Goal: Transaction & Acquisition: Register for event/course

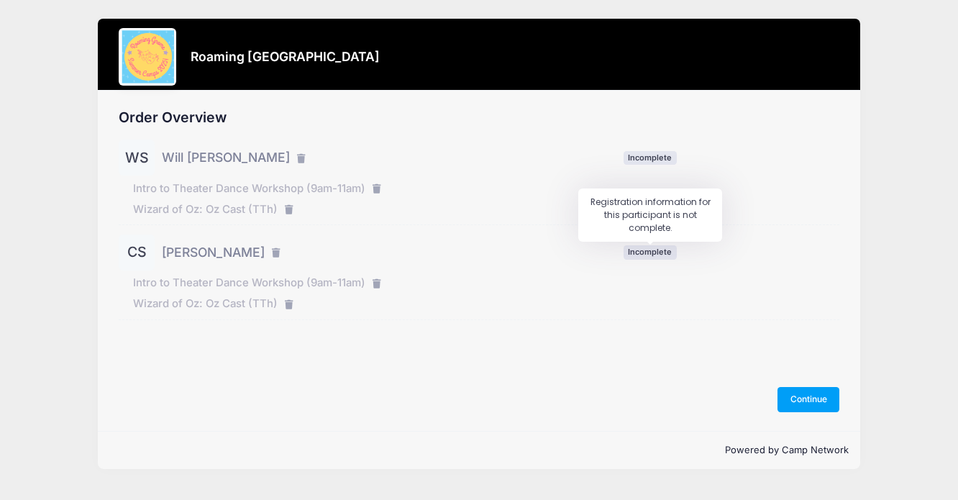
click at [655, 246] on span "Incomplete" at bounding box center [650, 252] width 53 height 14
click at [800, 396] on button "Continue" at bounding box center [809, 399] width 62 height 24
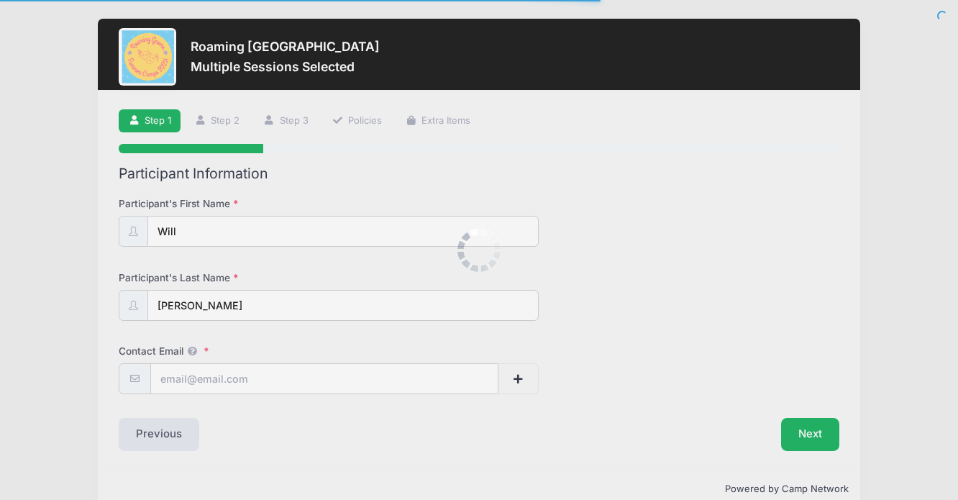
click at [470, 353] on div at bounding box center [479, 250] width 958 height 500
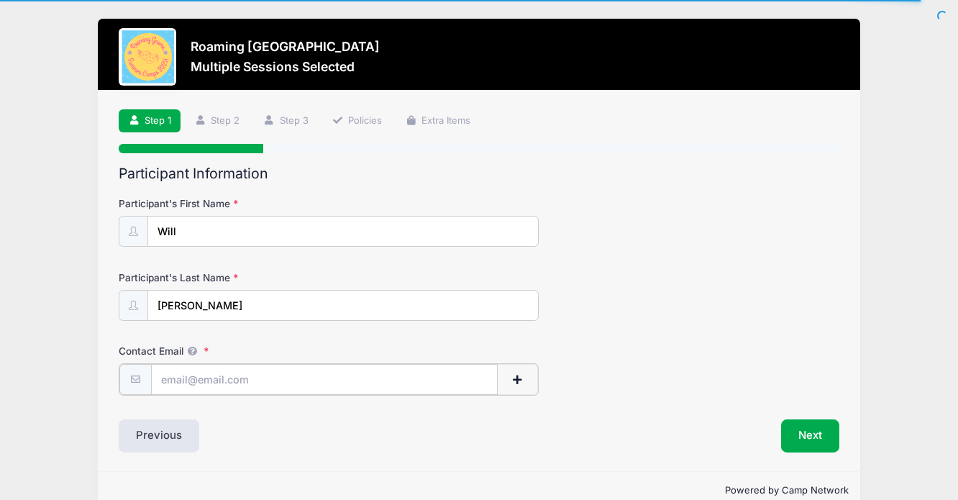
click at [453, 371] on input "Contact Email" at bounding box center [324, 379] width 347 height 31
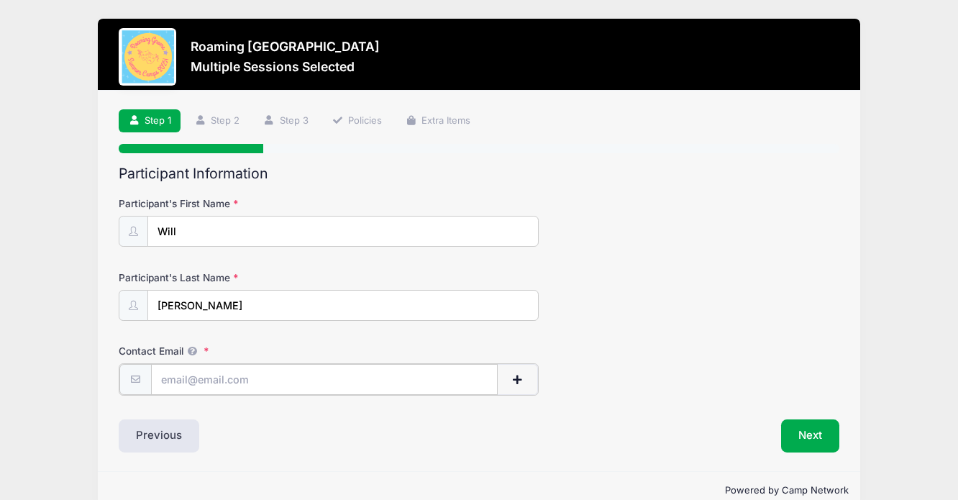
type input "[EMAIL_ADDRESS][DOMAIN_NAME]"
click at [796, 453] on div "Step 1 /7 Step 1 Step 2 Step 3 Policies Extra Items Participant Information Par…" at bounding box center [479, 280] width 763 height 379
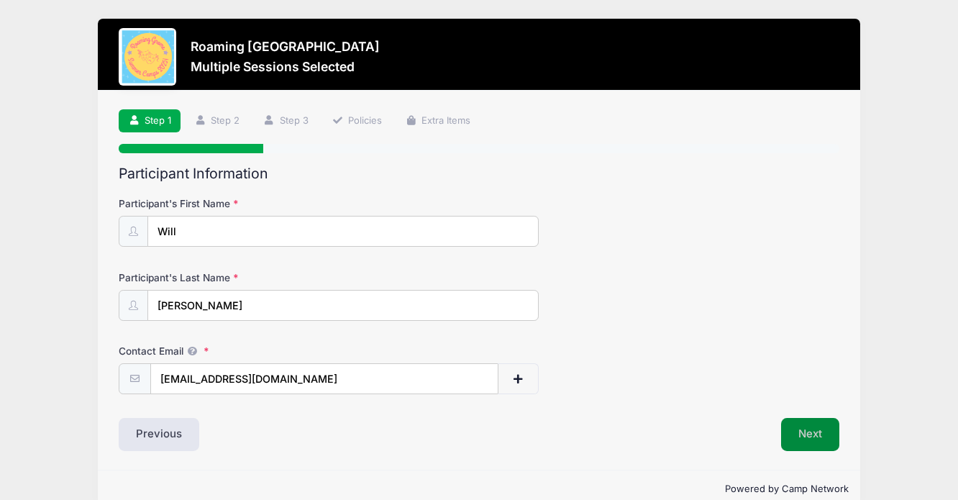
click at [797, 445] on button "Next" at bounding box center [810, 434] width 58 height 33
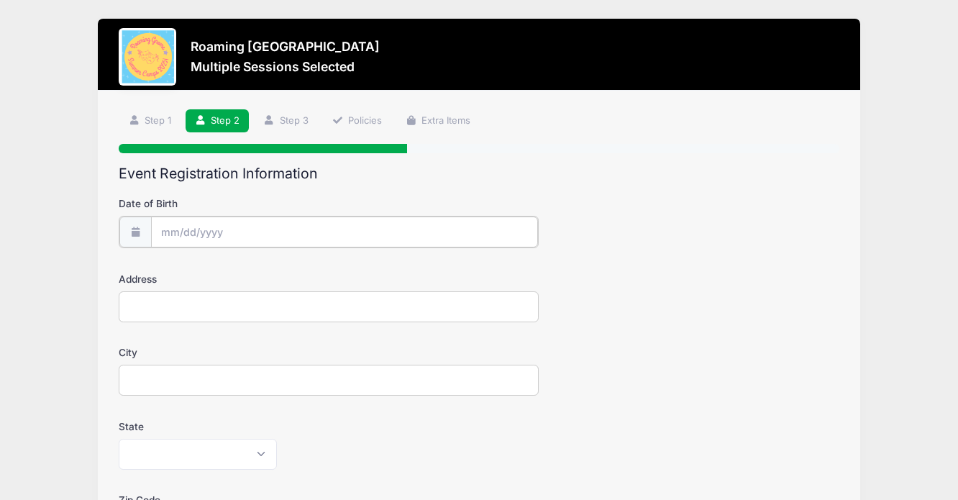
click at [371, 221] on input "Date of Birth" at bounding box center [345, 232] width 388 height 31
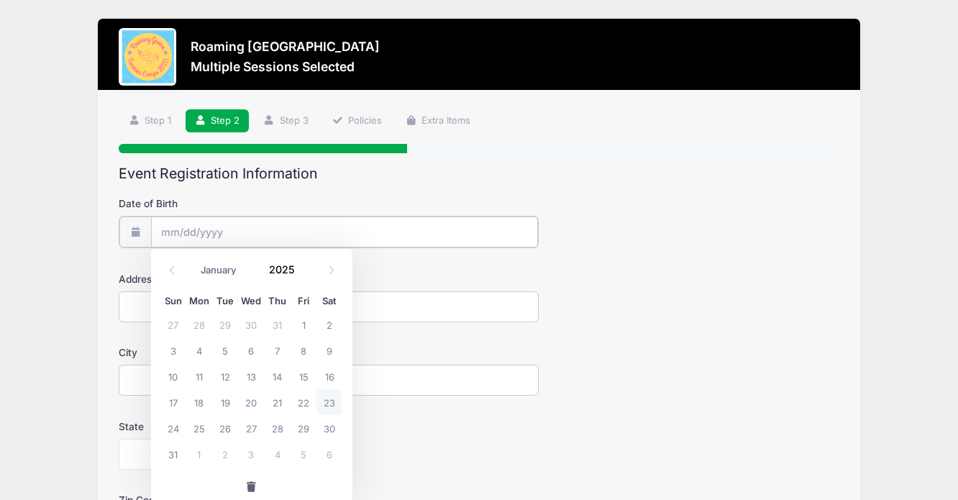
click at [279, 235] on input "Date of Birth" at bounding box center [345, 232] width 388 height 31
click at [301, 278] on span at bounding box center [304, 275] width 10 height 11
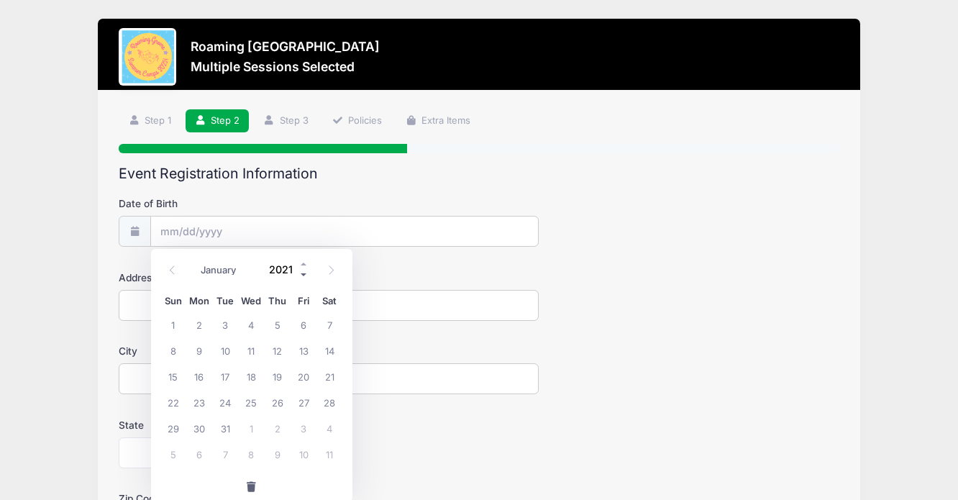
click at [301, 278] on span at bounding box center [304, 275] width 10 height 11
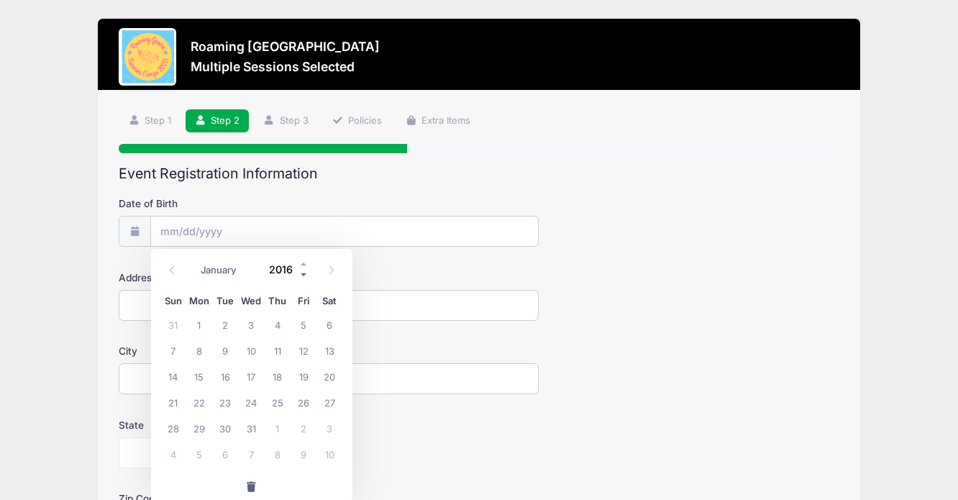
click at [301, 278] on span at bounding box center [304, 275] width 10 height 11
type input "2013"
click at [225, 269] on select "January February March April May June July August September October November De…" at bounding box center [226, 270] width 64 height 19
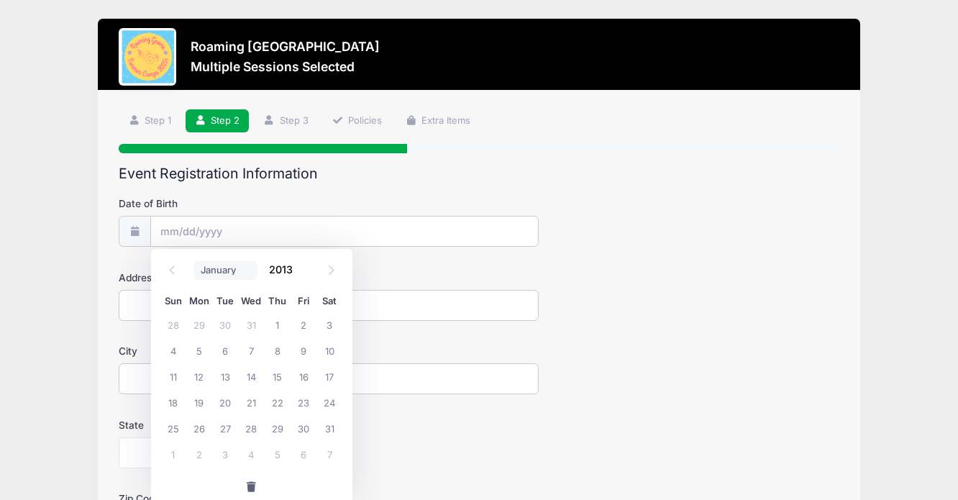
select select "8"
click at [276, 372] on span "19" at bounding box center [278, 376] width 26 height 26
type input "09/19/2013"
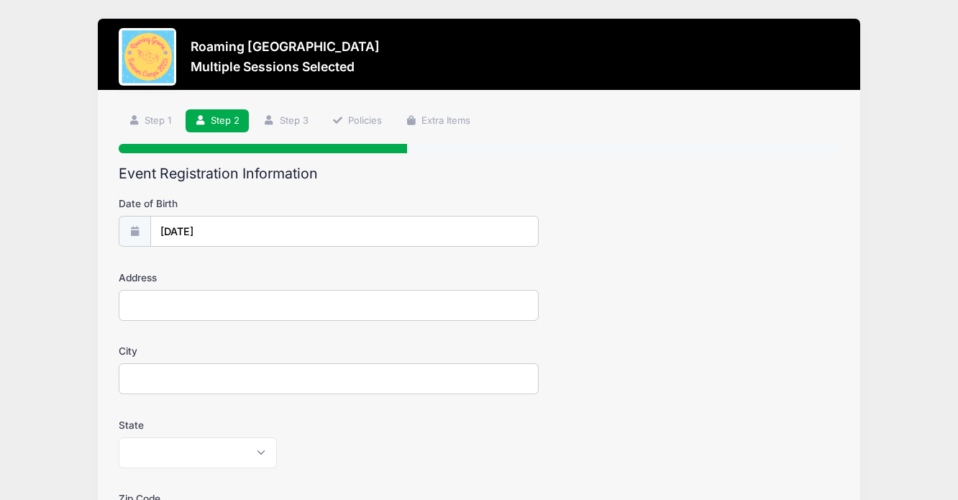
click at [249, 313] on input "Address" at bounding box center [329, 305] width 420 height 31
type input "5234 CHESTER ST"
type input "Denver"
select select "CO"
type input "80238"
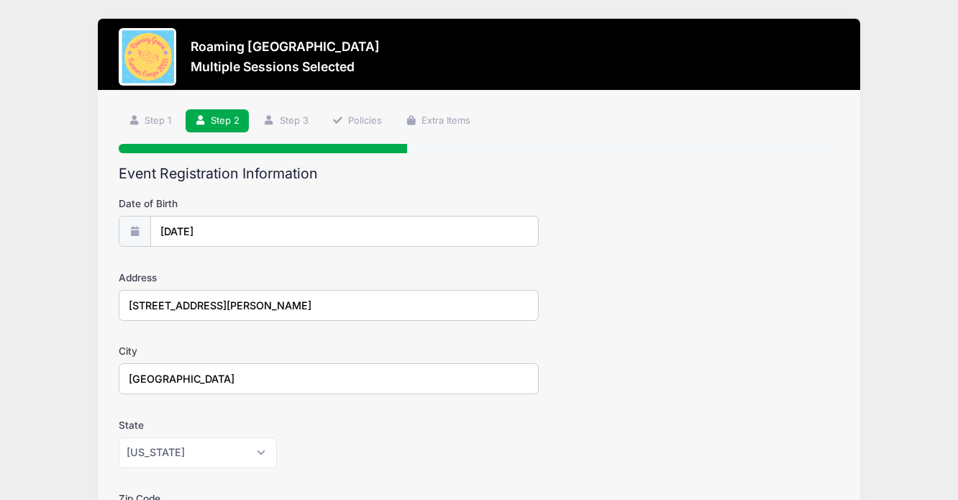
click at [592, 310] on div "Address 5234 CHESTER ST" at bounding box center [479, 296] width 721 height 50
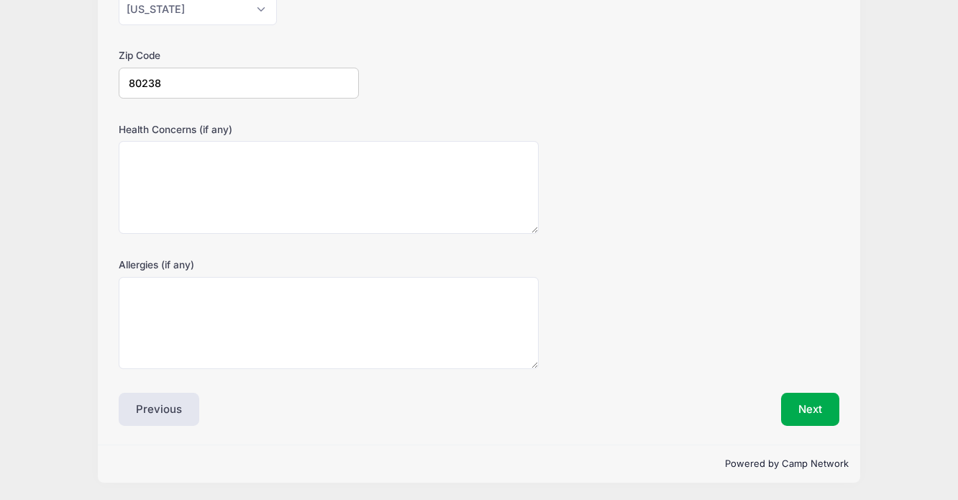
scroll to position [444, 0]
click at [813, 413] on button "Next" at bounding box center [810, 408] width 58 height 33
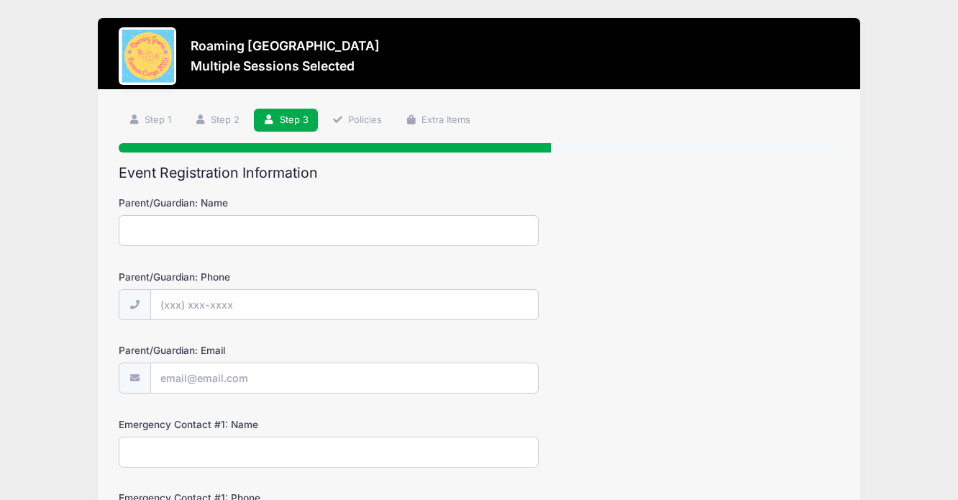
scroll to position [0, 0]
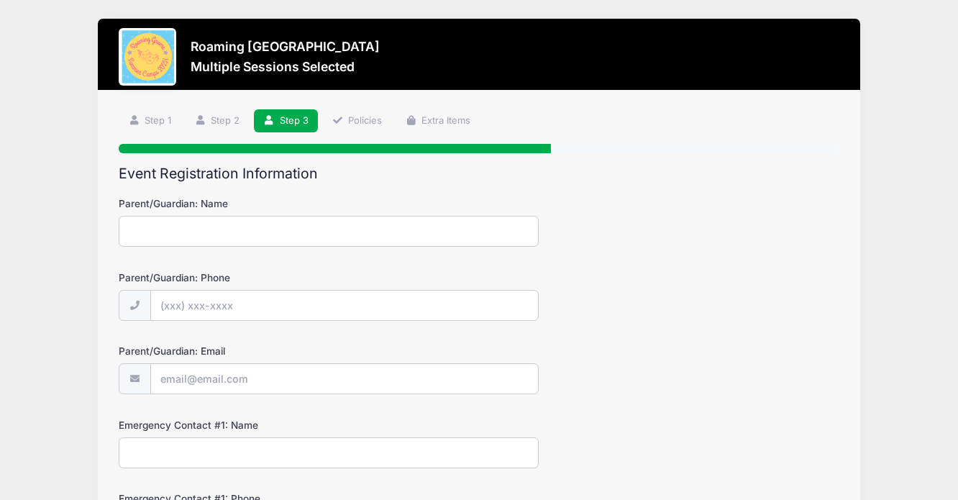
click at [318, 237] on input "Parent/Guardian: Name" at bounding box center [329, 231] width 420 height 31
type input "Lisa STites"
type input "(913) 568-2263"
type input "[EMAIL_ADDRESS][DOMAIN_NAME]"
click at [310, 453] on input "Emergency Contact #1: Name" at bounding box center [329, 452] width 420 height 31
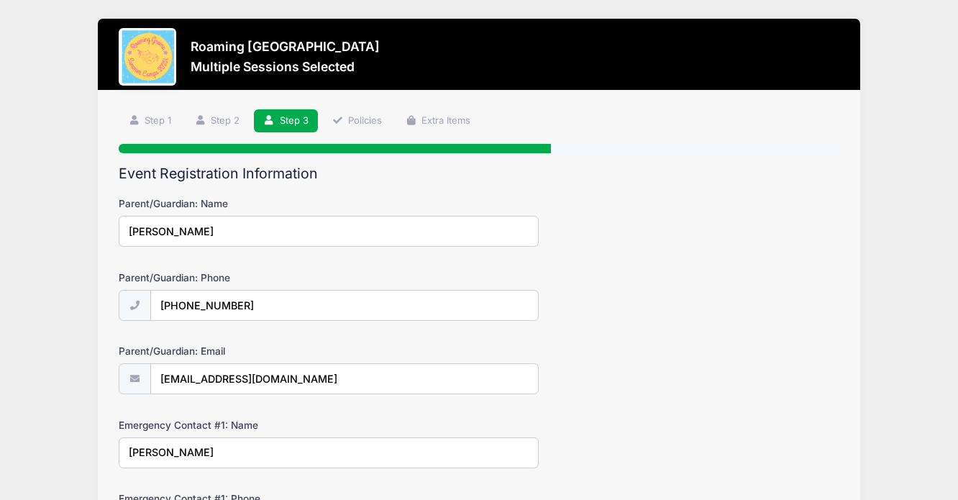
type input "Lisa STites"
click at [160, 228] on input "Lisa Stites" at bounding box center [329, 231] width 420 height 31
type input "Lisa Stites"
click at [162, 455] on input "Lisa STites" at bounding box center [329, 452] width 420 height 31
type input "Lisa Stites"
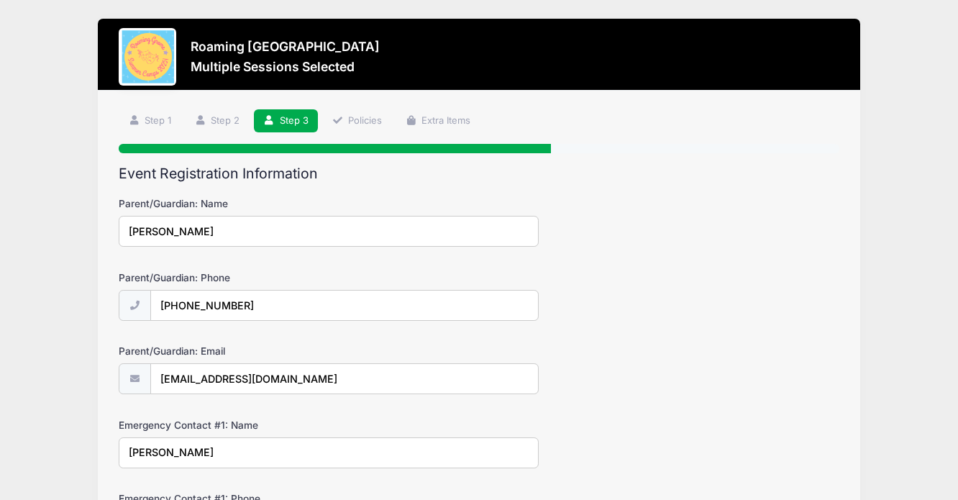
drag, startPoint x: 694, startPoint y: 422, endPoint x: 710, endPoint y: 360, distance: 63.2
click at [694, 418] on div "Emergency Contact #1: Name Lisa Stites" at bounding box center [479, 443] width 721 height 50
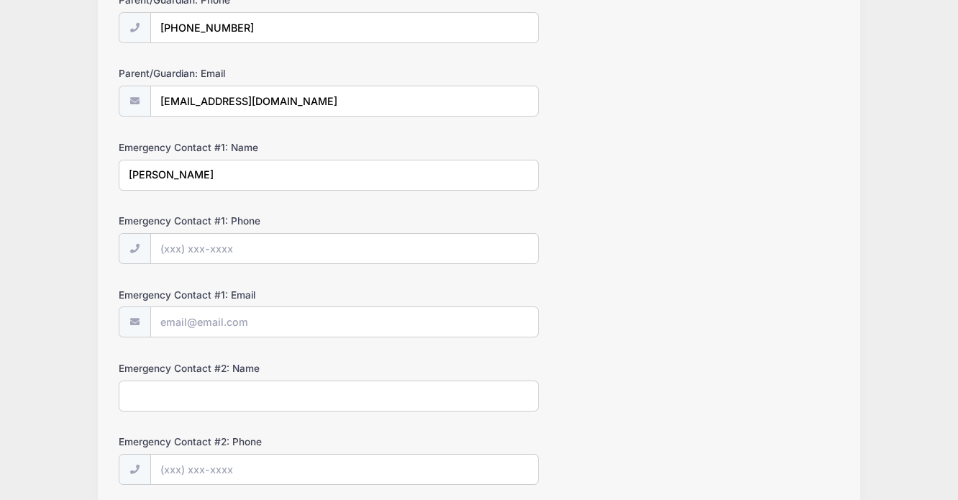
scroll to position [288, 0]
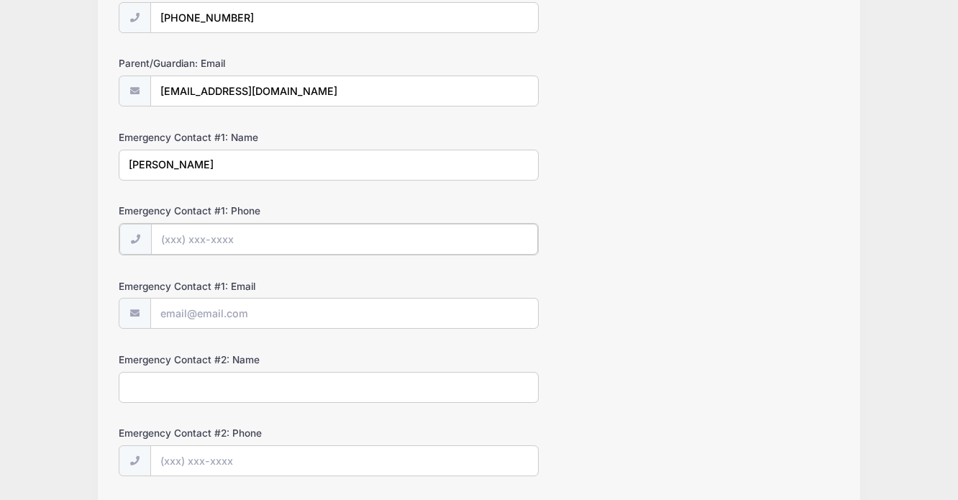
click at [489, 243] on input "Emergency Contact #1: Phone" at bounding box center [345, 239] width 388 height 31
type input "(913) 568-2263"
click at [465, 330] on form "Parent/Guardian: Name Lisa Stites Parent/Guardian: Phone (913) 568-2263 Parent/…" at bounding box center [479, 229] width 721 height 640
click at [460, 305] on input "Emergency Contact #1: Email" at bounding box center [345, 312] width 388 height 31
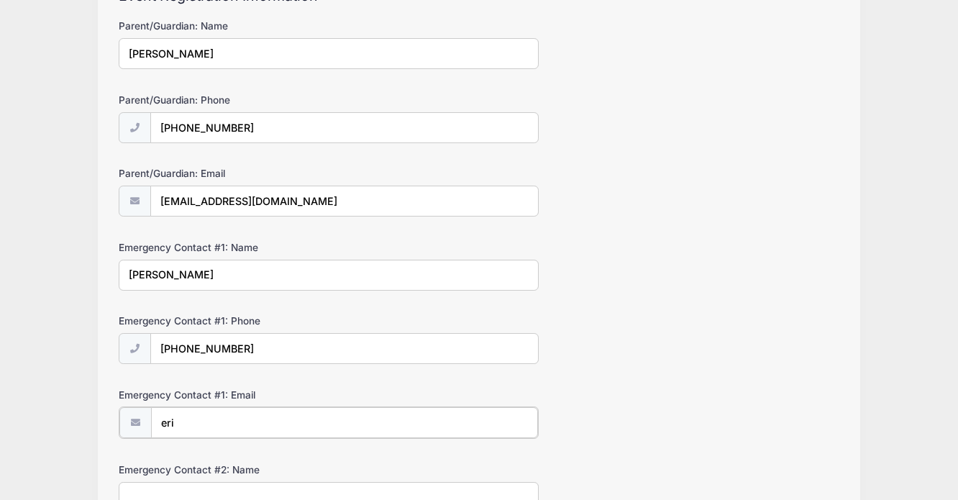
scroll to position [173, 0]
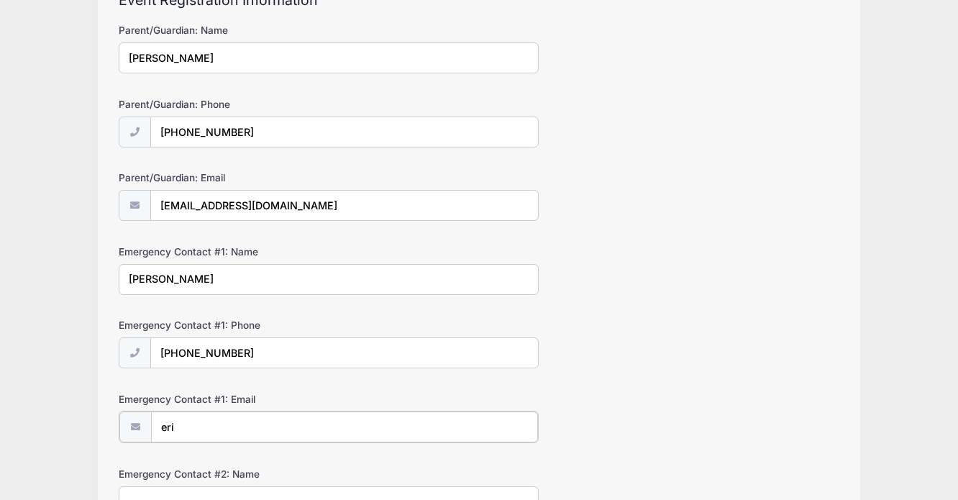
click at [270, 414] on input "eri" at bounding box center [345, 427] width 388 height 31
type input "erikstites@yahoo.com"
click at [620, 399] on div "Emergency Contact #1: Email erikstites@yahoo.com" at bounding box center [479, 417] width 721 height 50
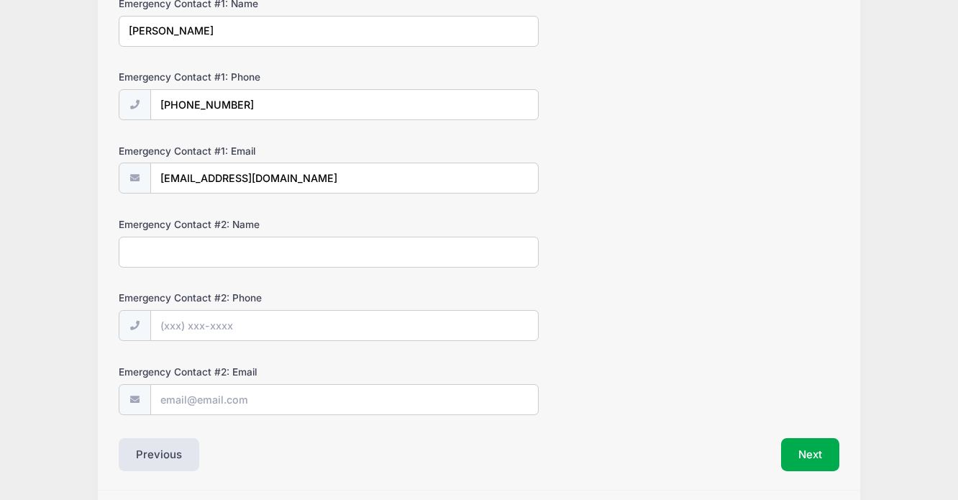
scroll to position [432, 0]
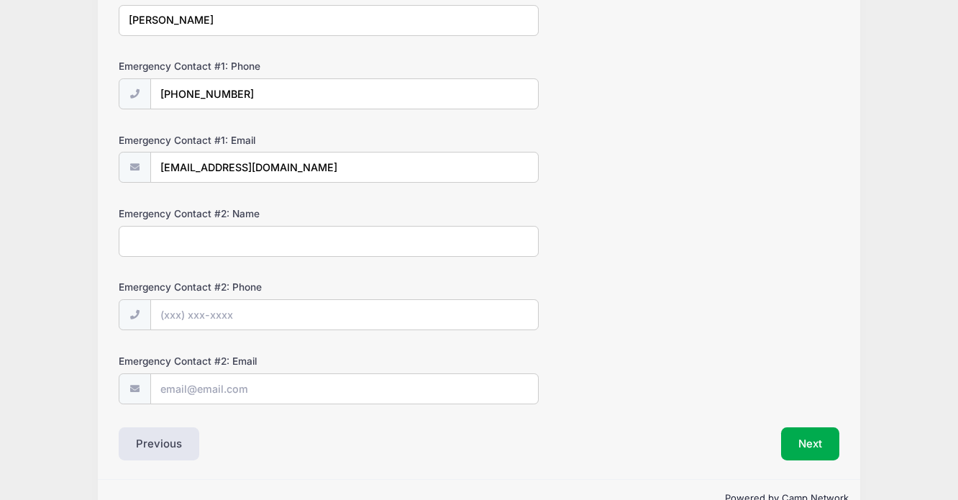
click at [474, 248] on input "Emergency Contact #2: Name" at bounding box center [329, 241] width 420 height 31
type input "Erik Stites"
click at [413, 314] on input "Emergency Contact #2: Phone" at bounding box center [345, 315] width 388 height 31
type input "(573) 424-3081"
drag, startPoint x: 286, startPoint y: 170, endPoint x: 139, endPoint y: 169, distance: 146.8
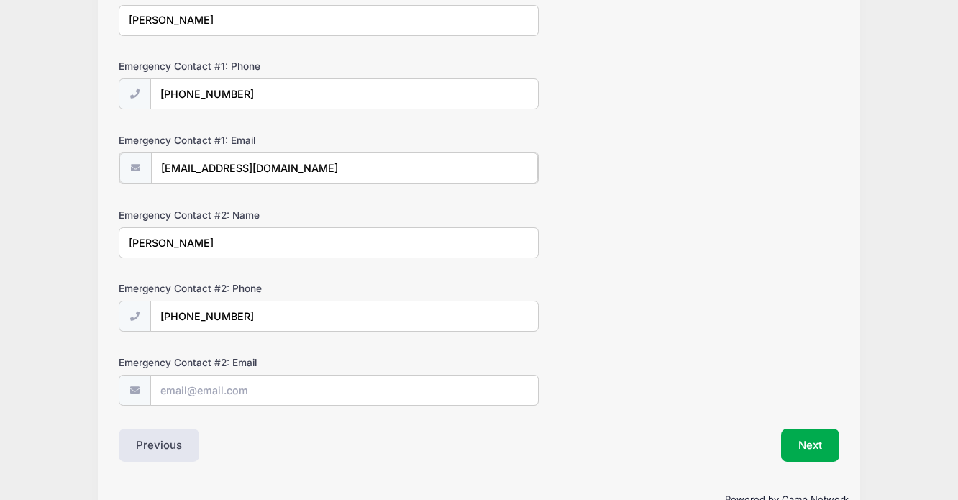
click at [139, 169] on div "erikstites@yahoo.com" at bounding box center [329, 168] width 420 height 32
type input "[EMAIL_ADDRESS][DOMAIN_NAME]"
click at [253, 388] on input "Emergency Contact #2: Email" at bounding box center [345, 389] width 388 height 31
type input "erikstites@yahoo.com"
click at [640, 241] on div "Emergency Contact #2: Name Erik Stites" at bounding box center [479, 231] width 721 height 50
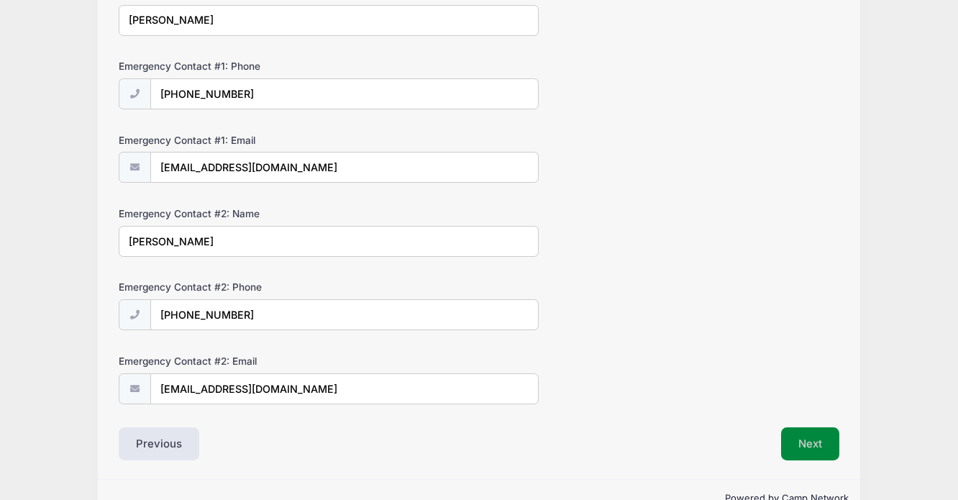
click at [815, 449] on button "Next" at bounding box center [810, 443] width 58 height 33
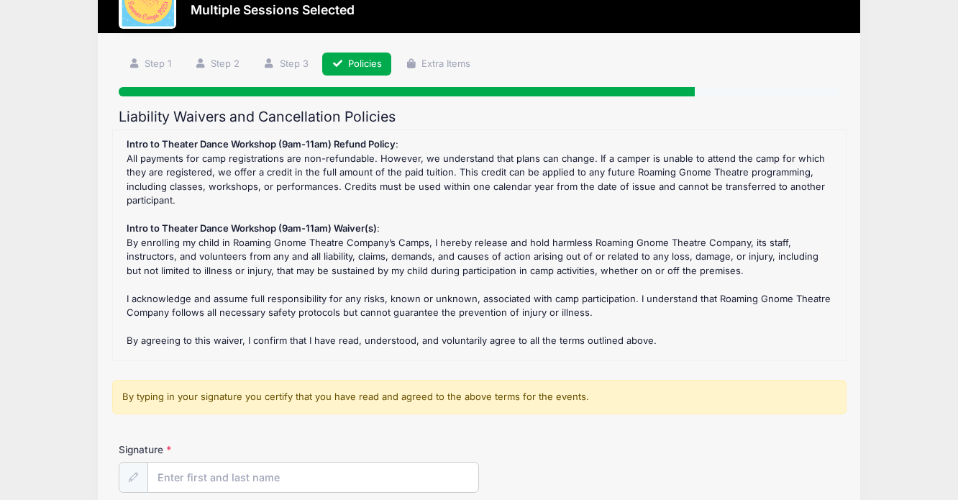
scroll to position [0, 0]
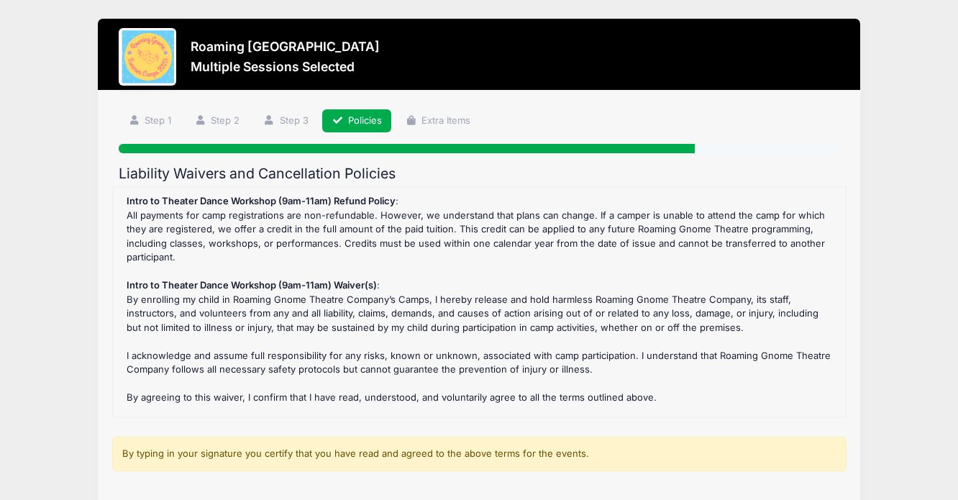
click at [753, 400] on div "Intro to Theater Dance Workshop (9am-11am) Refund Policy : All payments for cam…" at bounding box center [479, 302] width 719 height 216
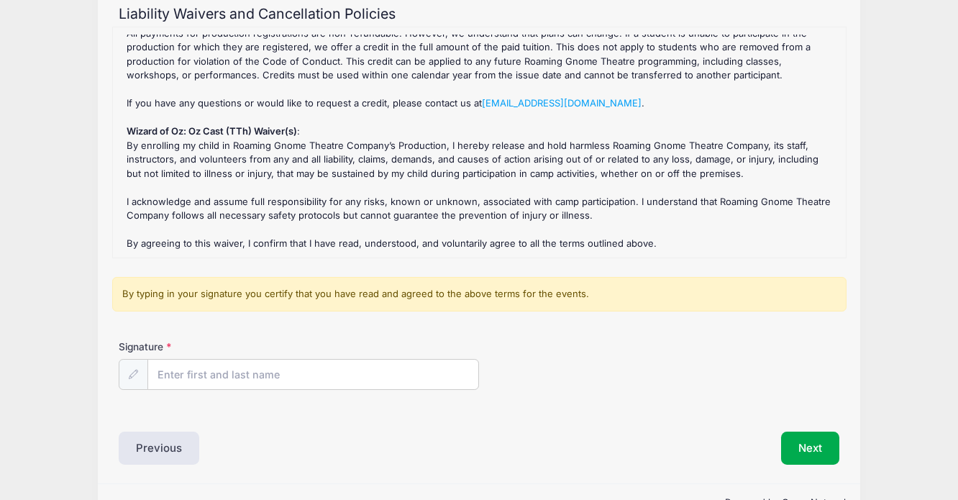
scroll to position [199, 0]
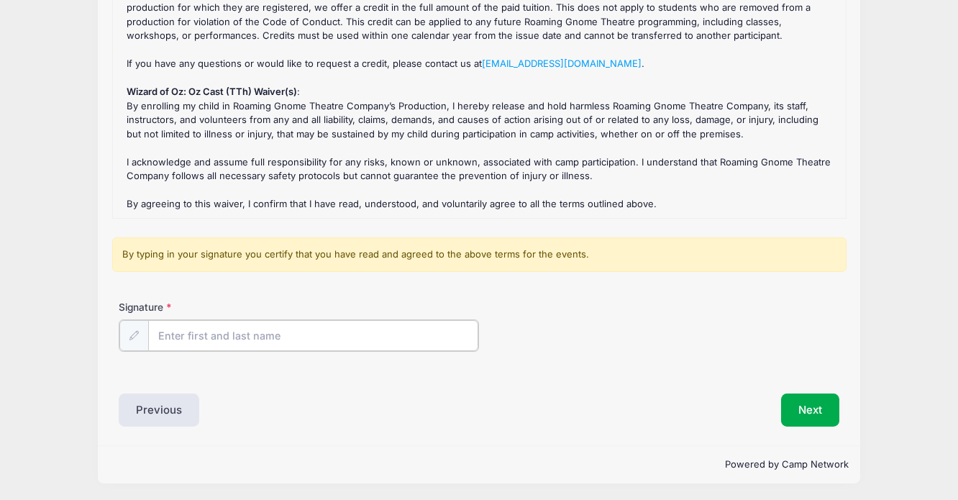
click at [470, 327] on input "Signature" at bounding box center [313, 335] width 330 height 31
type input "Lisa Stites"
click at [829, 411] on button "Next" at bounding box center [810, 408] width 58 height 33
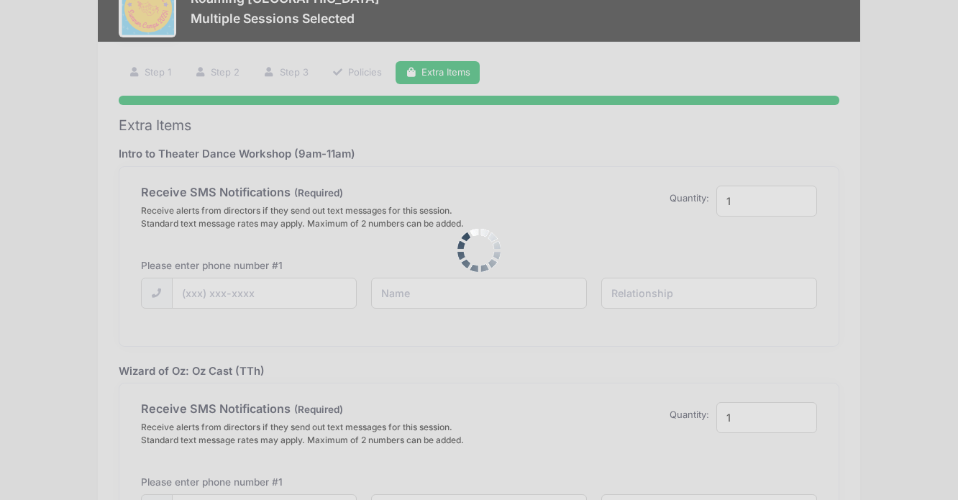
scroll to position [0, 0]
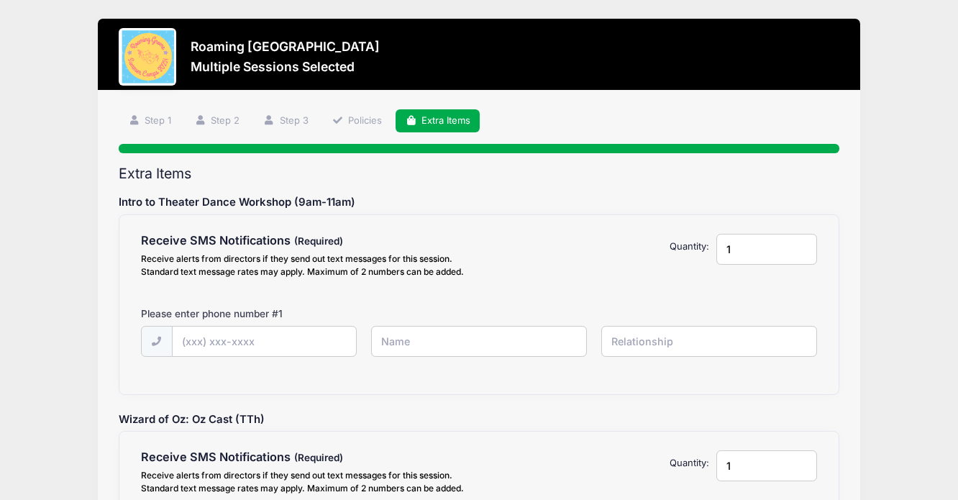
click at [231, 324] on div "Please enter phone number # 1" at bounding box center [306, 315] width 345 height 19
click at [0, 0] on input "text" at bounding box center [0, 0] width 0 height 0
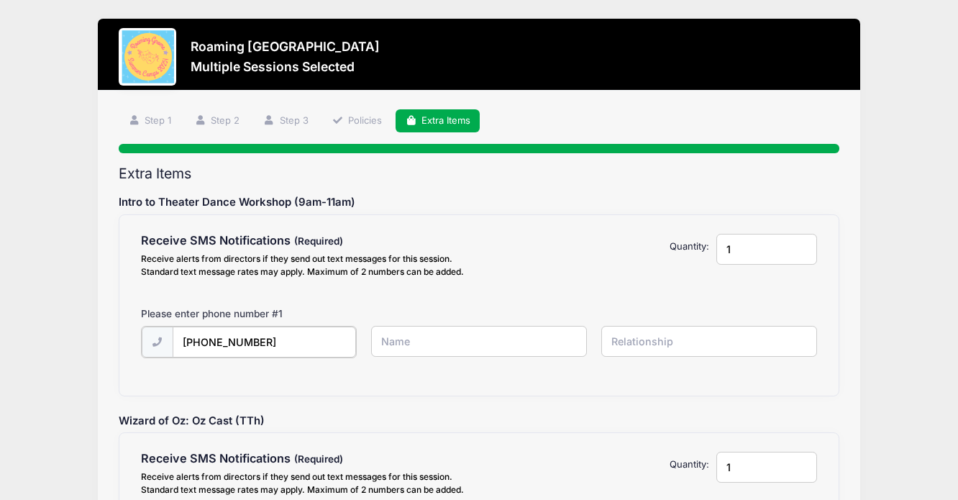
type input "(913) 568-2263"
click at [465, 284] on div "Receive SMS Notifications Receive alerts from directors if they send out text m…" at bounding box center [479, 305] width 677 height 142
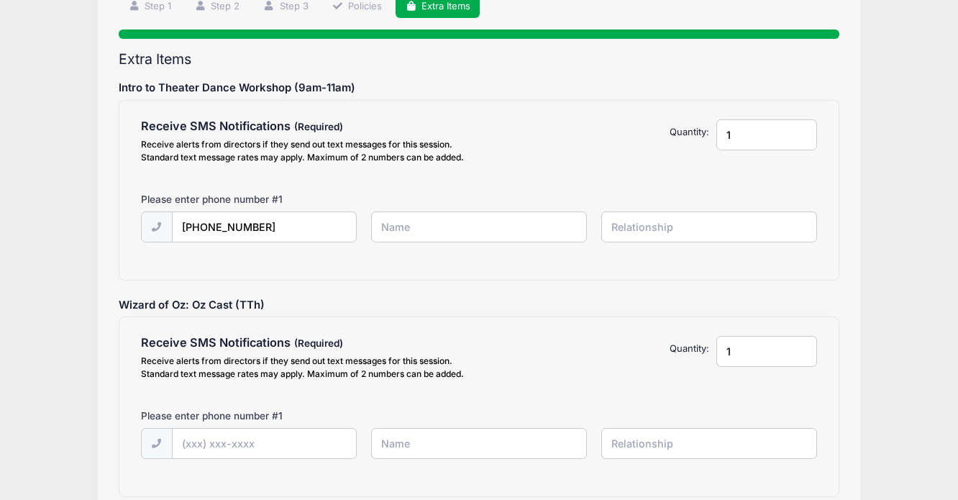
scroll to position [115, 0]
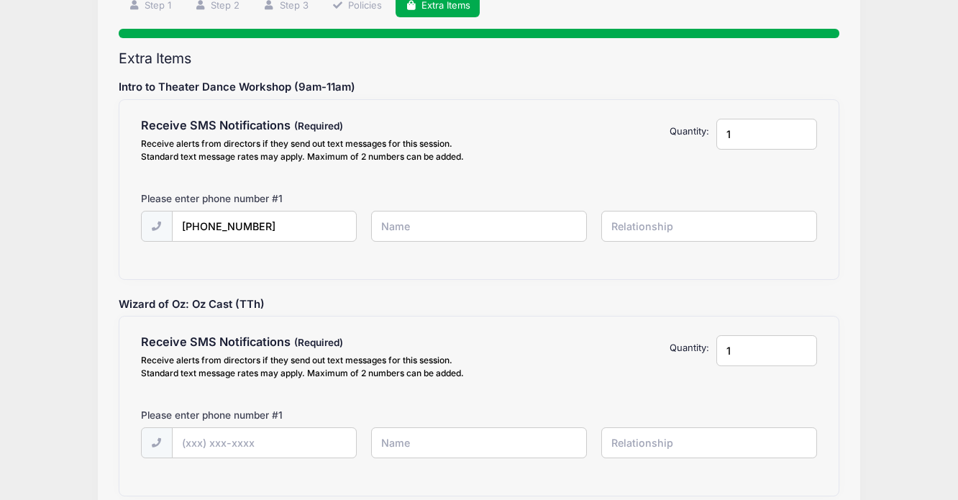
click at [447, 204] on div "Please enter phone number # 1" at bounding box center [306, 200] width 345 height 19
click at [0, 0] on input "text" at bounding box center [0, 0] width 0 height 0
type input "Lisa Stites"
type input "Mother"
click at [0, 0] on input "text" at bounding box center [0, 0] width 0 height 0
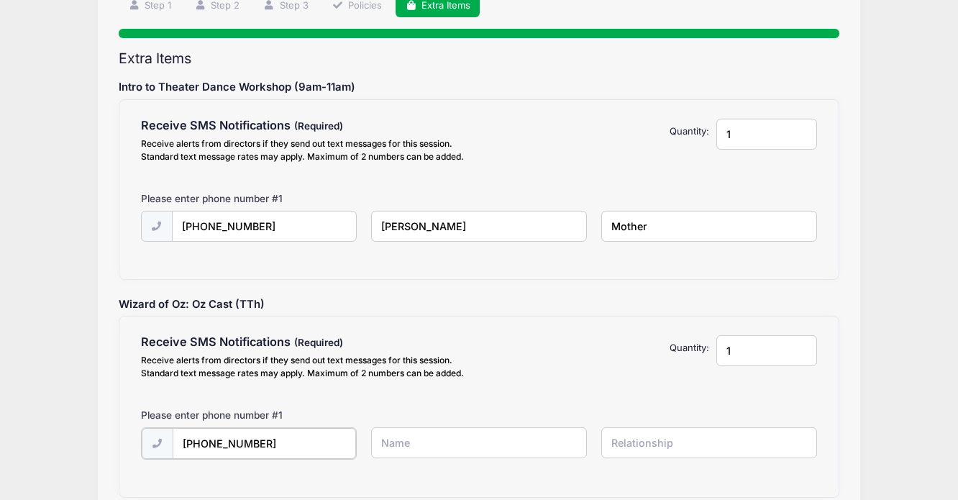
type input "(913) 568-2263"
type input "Lisa Stites"
type input "Mother"
click at [579, 355] on div "Please Select Yes ($0.00) No $0.00" at bounding box center [623, 360] width 173 height 50
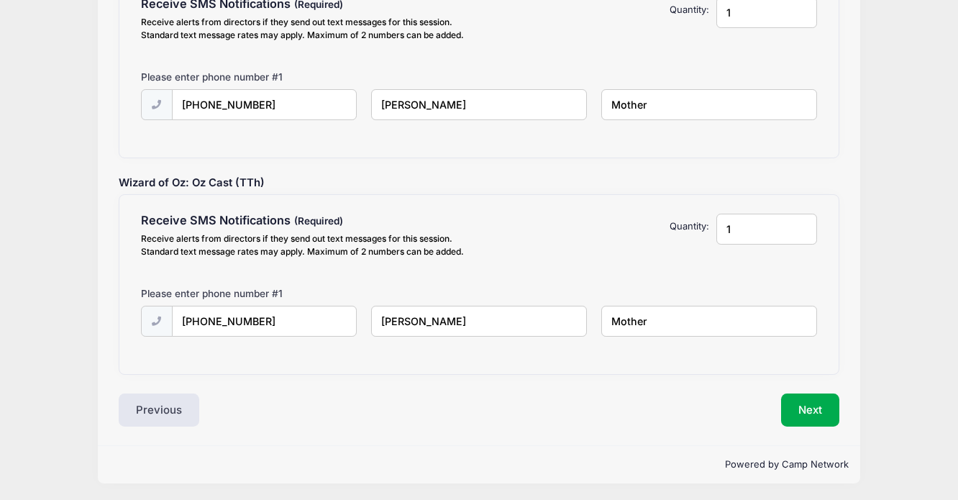
scroll to position [238, 0]
click at [807, 406] on button "Next" at bounding box center [810, 408] width 58 height 33
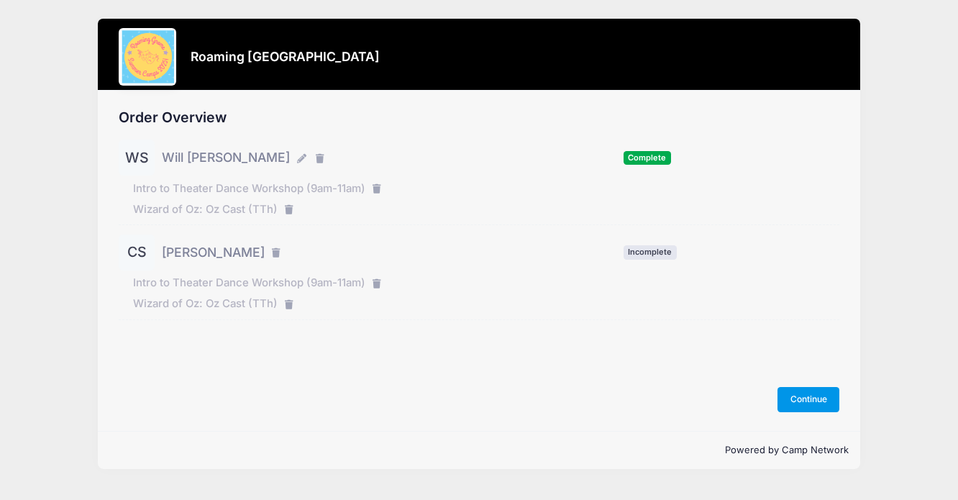
click at [808, 394] on button "Continue" at bounding box center [809, 399] width 62 height 24
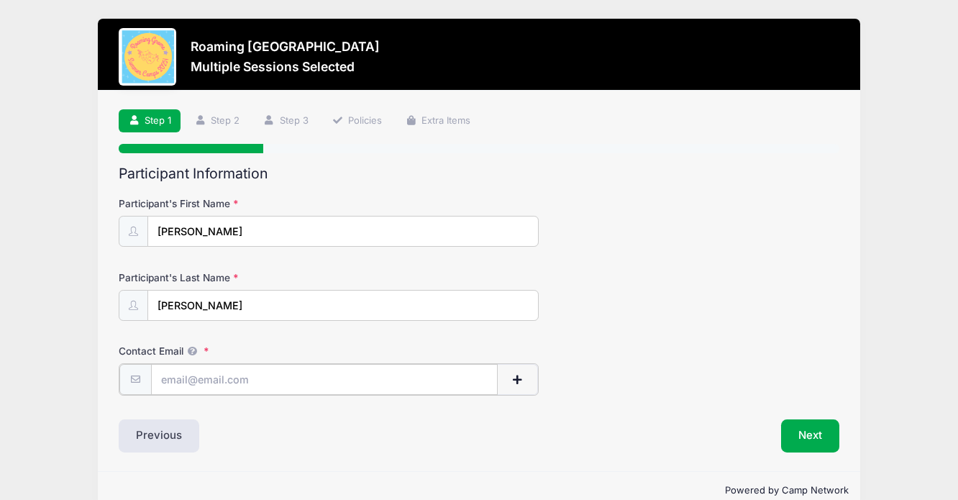
click at [355, 364] on input "Contact Email" at bounding box center [324, 379] width 347 height 31
type input "lmstites77@gmail.com"
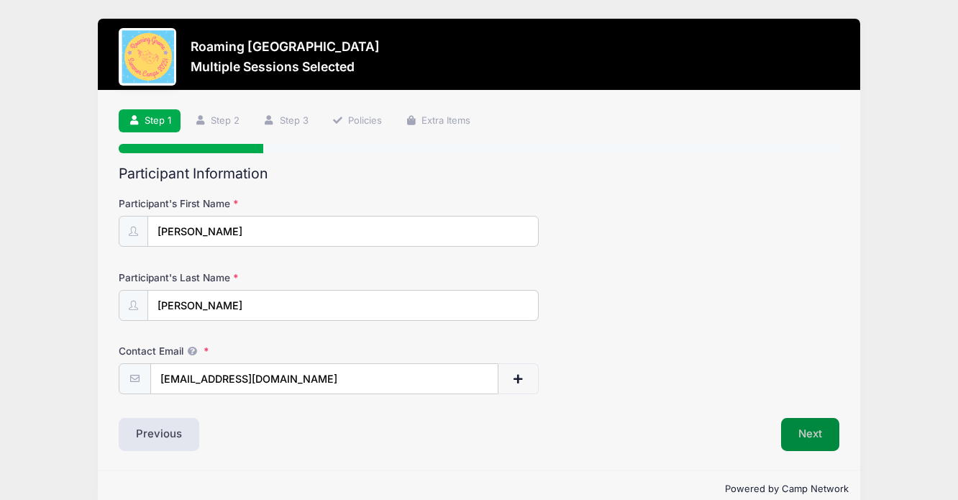
click at [804, 443] on button "Next" at bounding box center [810, 434] width 58 height 33
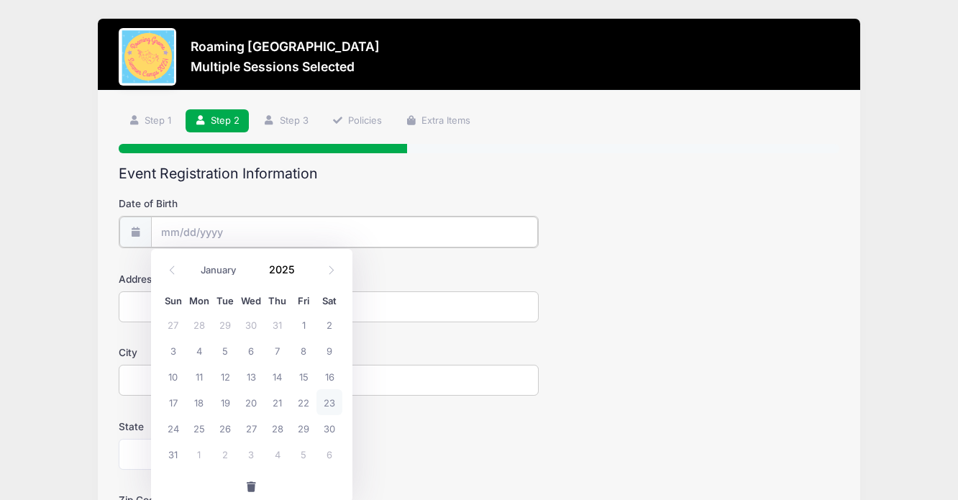
click at [429, 237] on input "Date of Birth" at bounding box center [345, 232] width 388 height 31
click at [290, 265] on input "2025" at bounding box center [286, 270] width 47 height 22
click at [298, 276] on input "2025" at bounding box center [286, 270] width 47 height 22
click at [305, 276] on span at bounding box center [304, 275] width 10 height 11
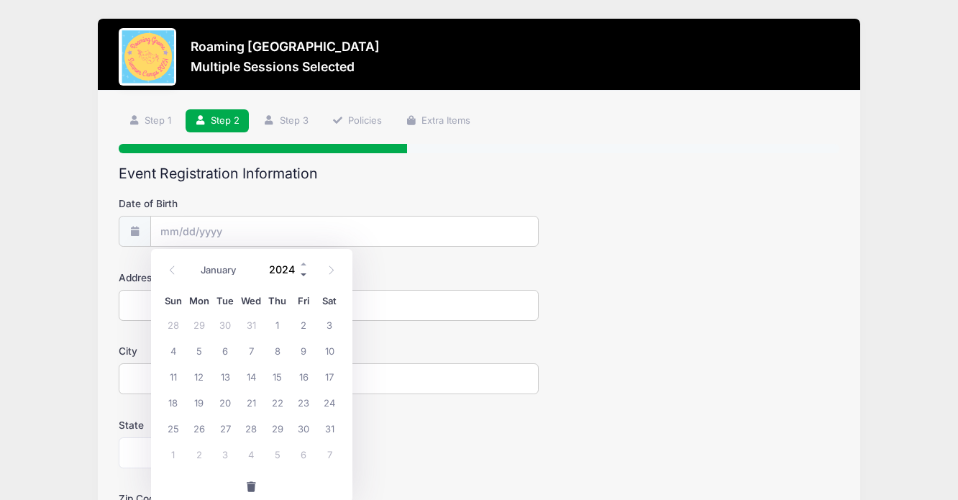
click at [305, 276] on span at bounding box center [304, 275] width 10 height 11
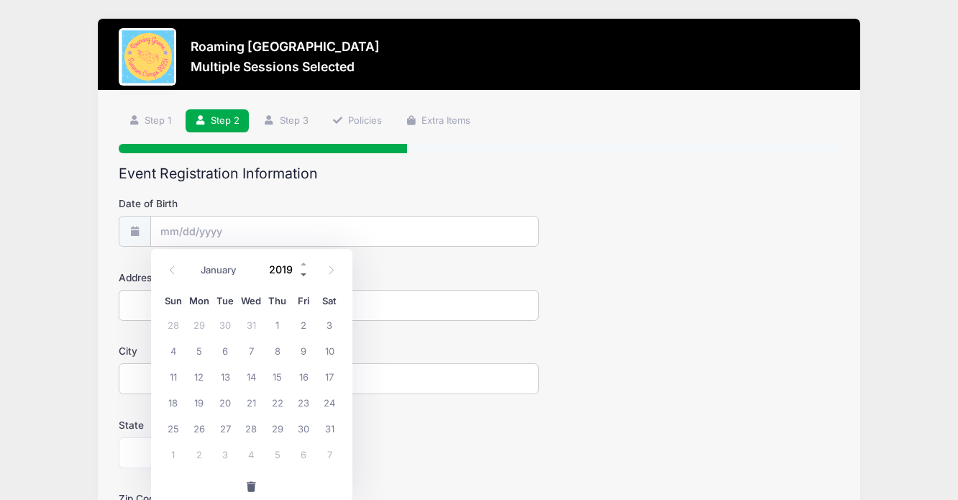
click at [305, 276] on span at bounding box center [304, 275] width 10 height 11
type input "2017"
click at [226, 373] on span "15" at bounding box center [225, 376] width 26 height 26
type input "08/15/2017"
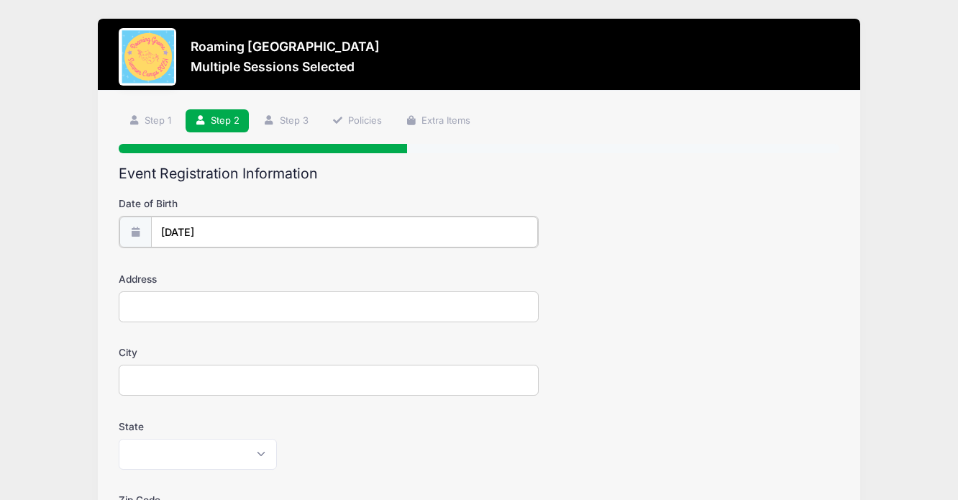
click at [186, 231] on input "08/15/2017" at bounding box center [345, 232] width 388 height 31
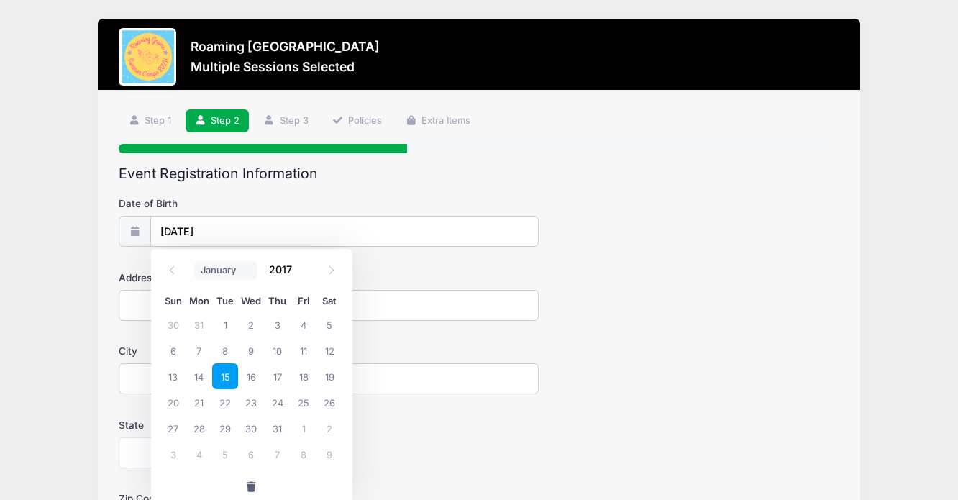
click at [217, 273] on select "January February March April May June July August September October November De…" at bounding box center [226, 270] width 64 height 19
select select "3"
click at [328, 379] on span "15" at bounding box center [330, 376] width 26 height 26
type input "04/15/2017"
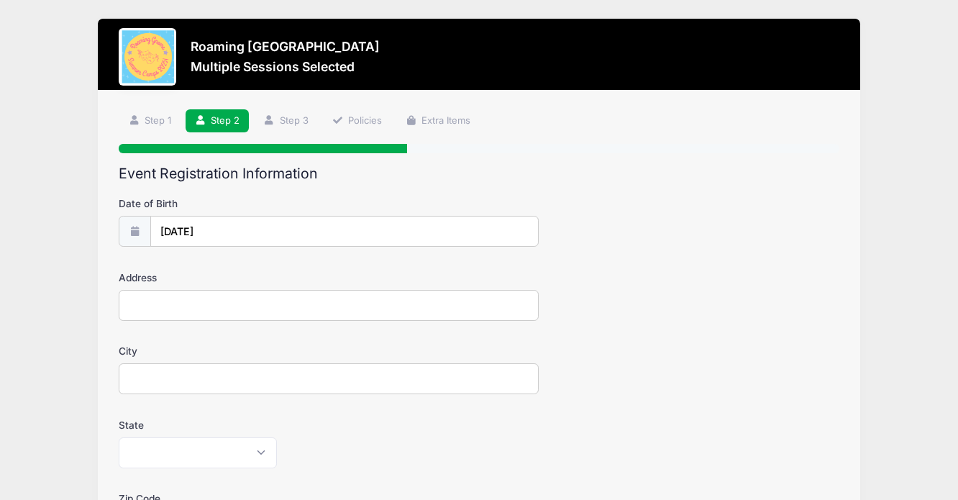
click at [317, 317] on input "Address" at bounding box center [329, 305] width 420 height 31
type input "5234 CHESTER ST"
type input "Denver"
select select "CO"
type input "80238"
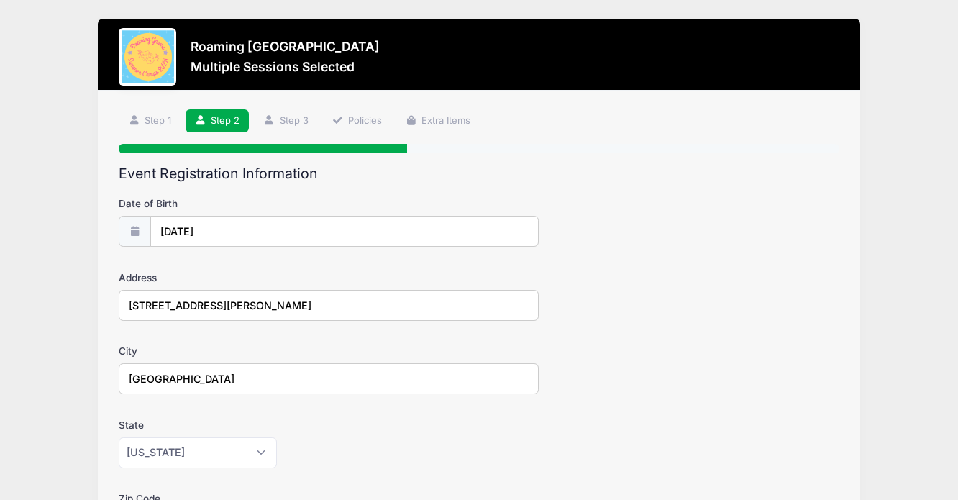
click at [333, 407] on form "Date of Birth 04/15/2017 Address 5234 CHESTER ST City Denver State Alabama Alas…" at bounding box center [479, 504] width 721 height 616
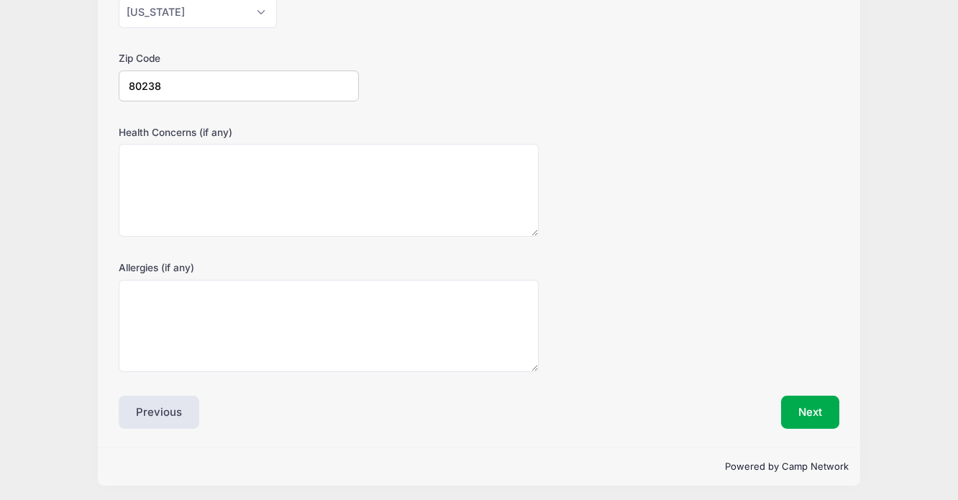
scroll to position [444, 0]
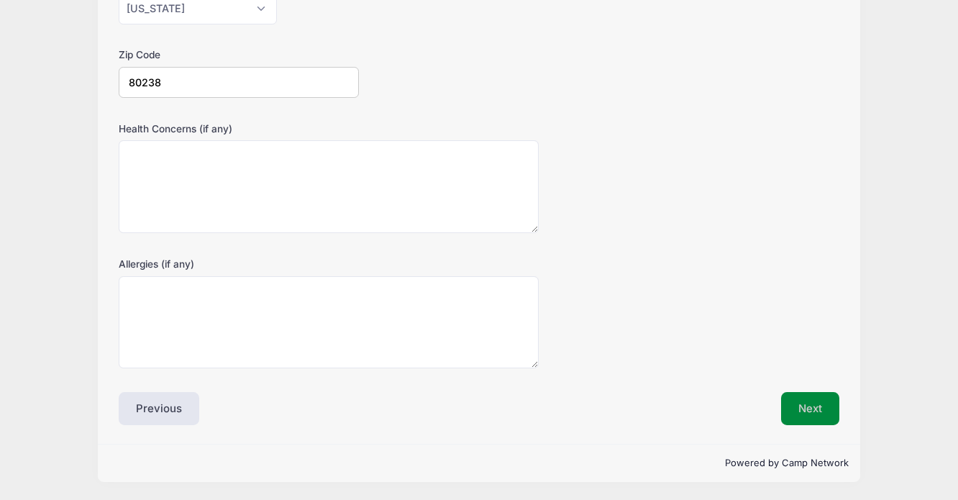
click at [833, 417] on button "Next" at bounding box center [810, 408] width 58 height 33
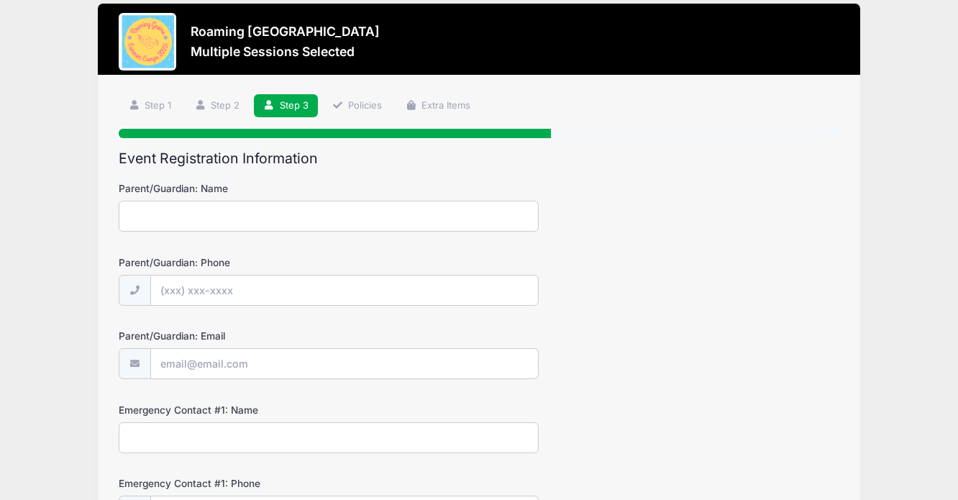
scroll to position [0, 0]
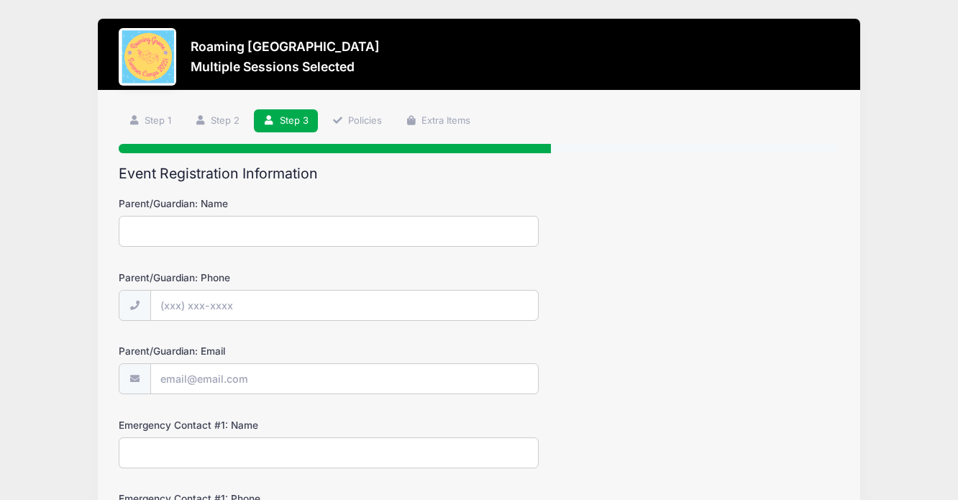
click at [364, 225] on input "Parent/Guardian: Name" at bounding box center [329, 231] width 420 height 31
type input "Lisa Stites"
click at [253, 308] on input "Parent/Guardian: Phone" at bounding box center [345, 306] width 388 height 31
type input "(913) 568-2263"
click at [244, 386] on input "Parent/Guardian: Email" at bounding box center [345, 379] width 388 height 31
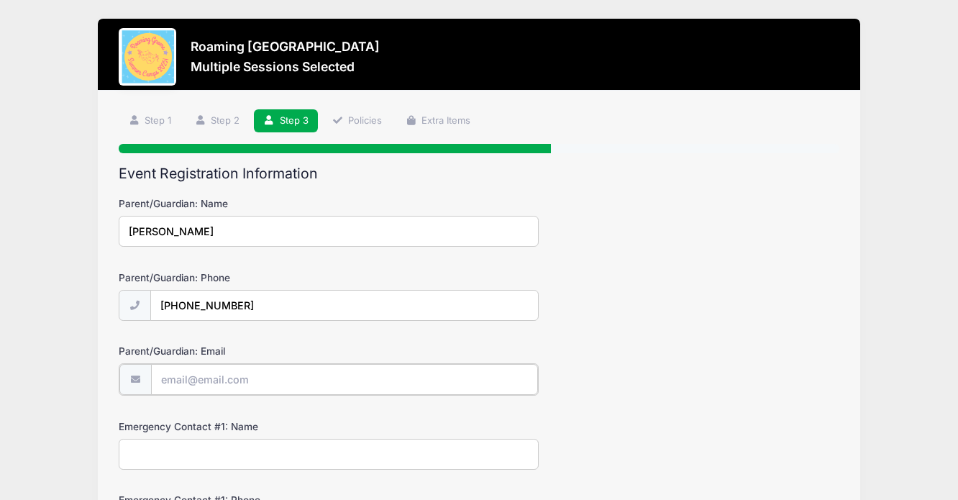
type input "[EMAIL_ADDRESS][DOMAIN_NAME]"
click at [680, 378] on div "Parent/Guardian: Email lmstites77@gmail.com" at bounding box center [479, 369] width 721 height 50
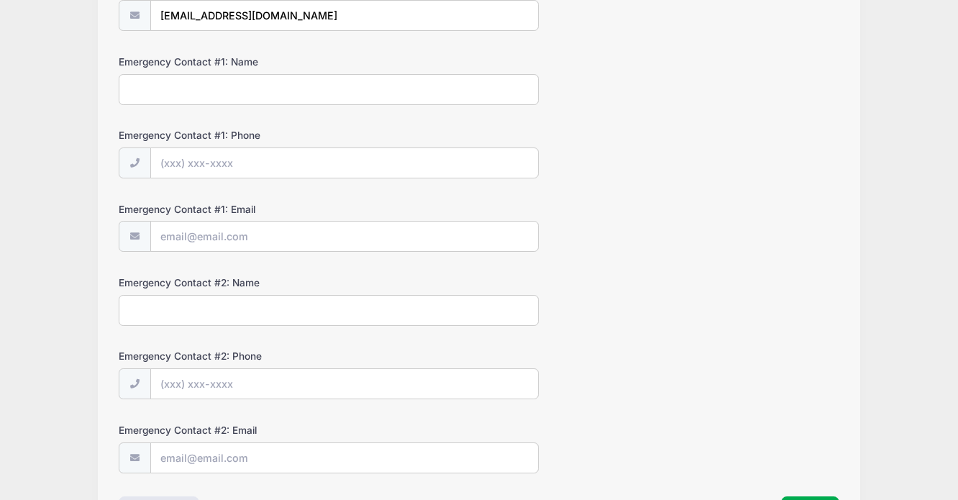
scroll to position [403, 0]
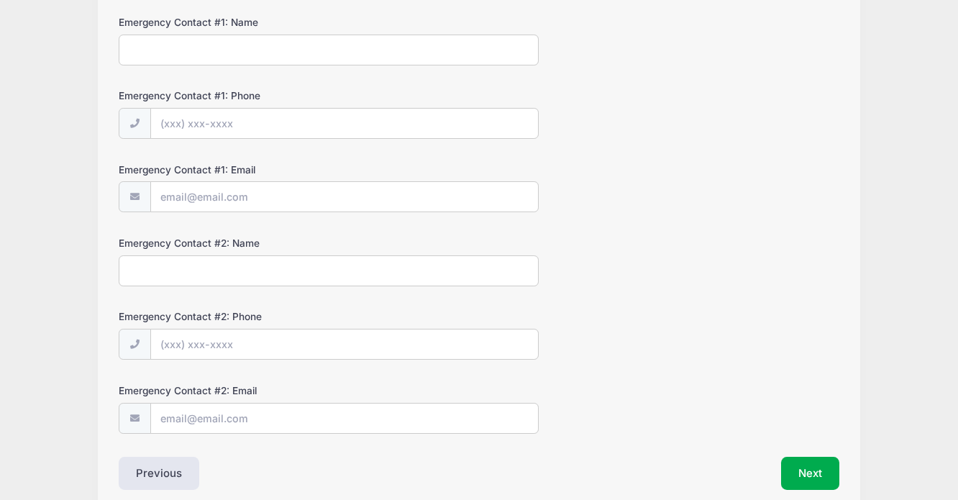
click at [424, 53] on input "Emergency Contact #1: Name" at bounding box center [329, 50] width 420 height 31
type input "Lisa Stites"
click at [226, 118] on input "Emergency Contact #1: Phone" at bounding box center [345, 124] width 388 height 31
type input "(913) 568-2263"
click at [226, 186] on input "Emergency Contact #1: Email" at bounding box center [345, 197] width 388 height 31
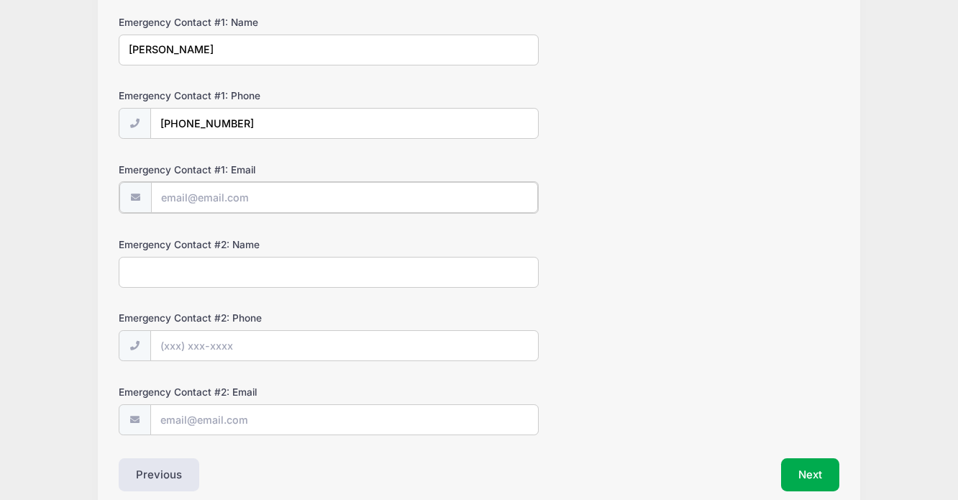
type input "[EMAIL_ADDRESS][DOMAIN_NAME]"
click at [235, 281] on input "Emergency Contact #2: Name" at bounding box center [329, 270] width 420 height 31
type input "Erik Stites"
click at [225, 339] on input "Emergency Contact #2: Phone" at bounding box center [345, 344] width 388 height 31
type input "(573) 424-3081"
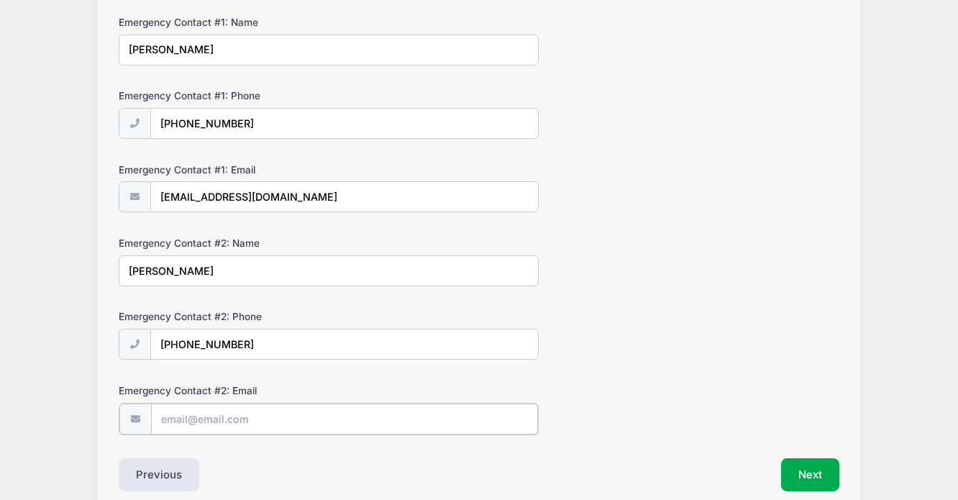
click at [240, 407] on input "Emergency Contact #2: Email" at bounding box center [345, 419] width 388 height 31
type input "erikstites@yahoo.com"
click at [807, 473] on button "Next" at bounding box center [810, 473] width 58 height 33
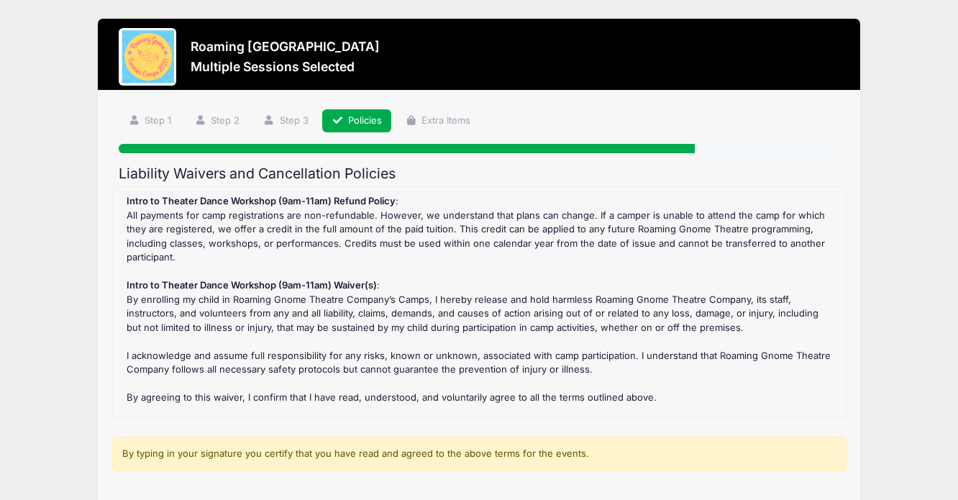
scroll to position [0, 0]
click at [725, 365] on div "Intro to Theater Dance Workshop (9am-11am) Refund Policy : All payments for cam…" at bounding box center [479, 302] width 719 height 216
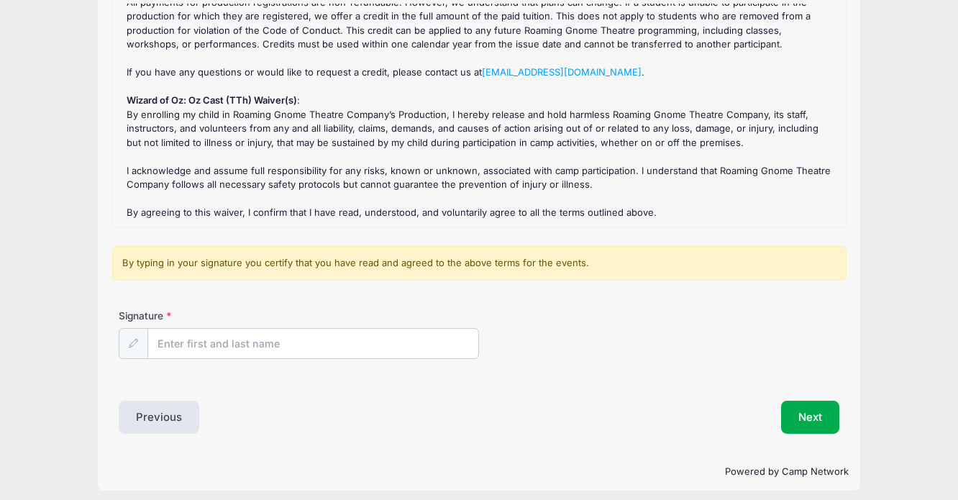
scroll to position [199, 0]
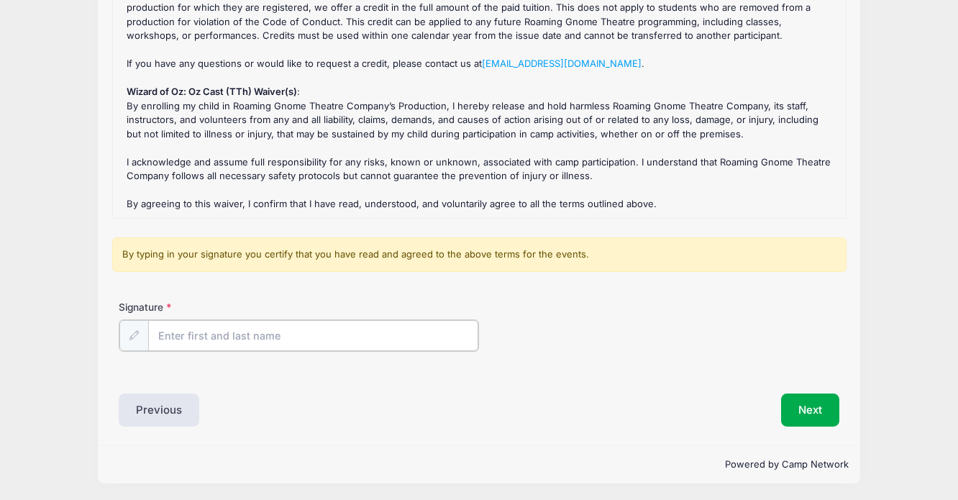
click at [437, 333] on input "Signature" at bounding box center [313, 335] width 330 height 31
type input "Lisa Stites"
click at [817, 417] on button "Next" at bounding box center [810, 408] width 58 height 33
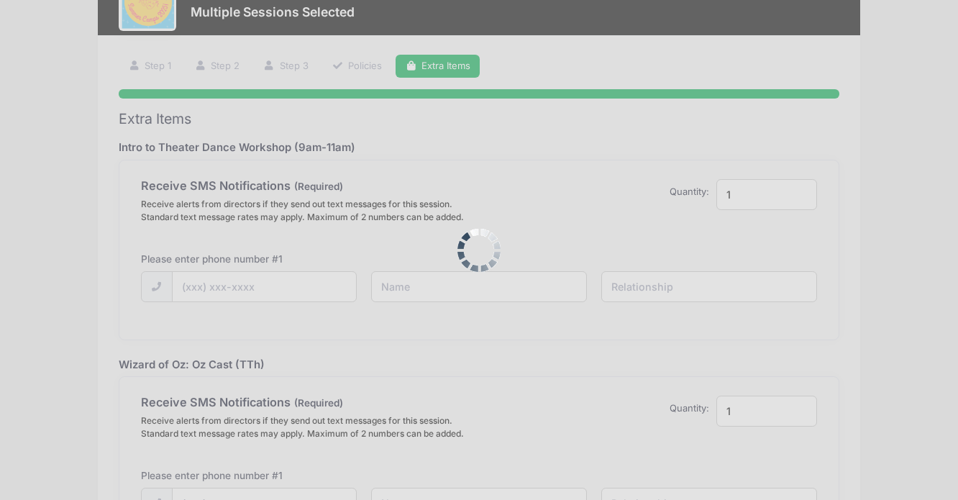
scroll to position [0, 0]
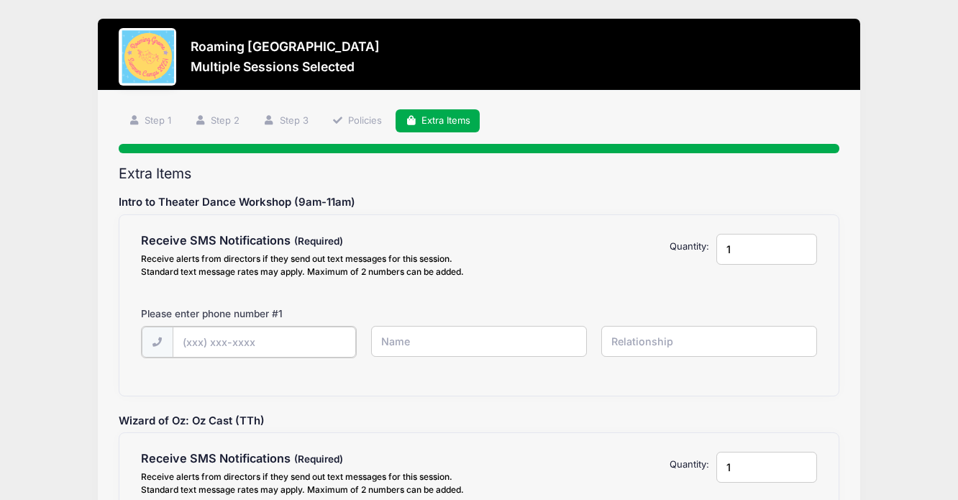
click at [0, 0] on input "text" at bounding box center [0, 0] width 0 height 0
type input "(913) 568-2263"
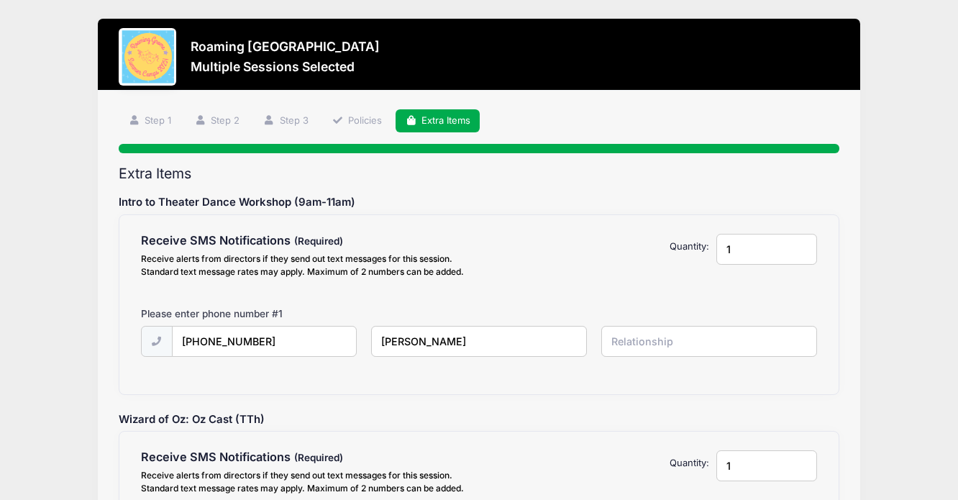
click at [0, 0] on input "Lisa" at bounding box center [0, 0] width 0 height 0
type input "Lisa Stites"
type input "Mother"
click at [475, 378] on div "Receive SMS Notifications Receive alerts from directors if they send out text m…" at bounding box center [478, 304] width 719 height 179
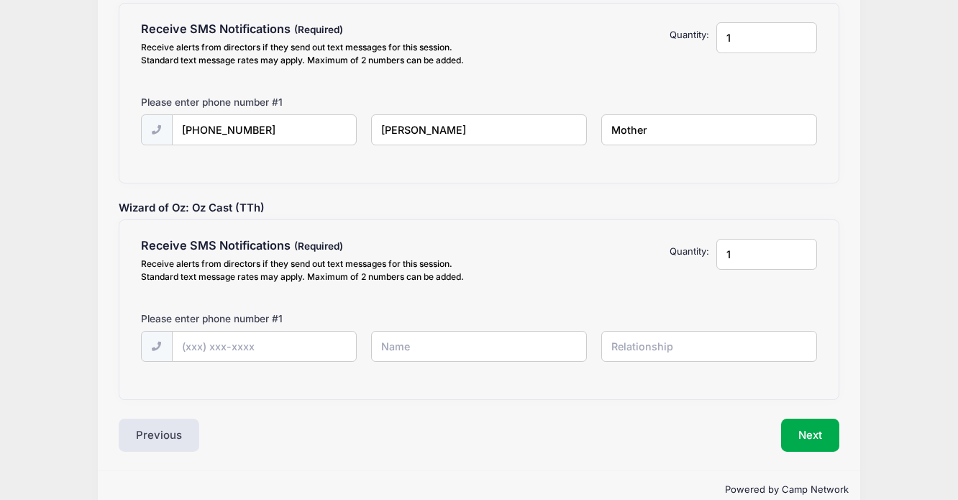
scroll to position [238, 0]
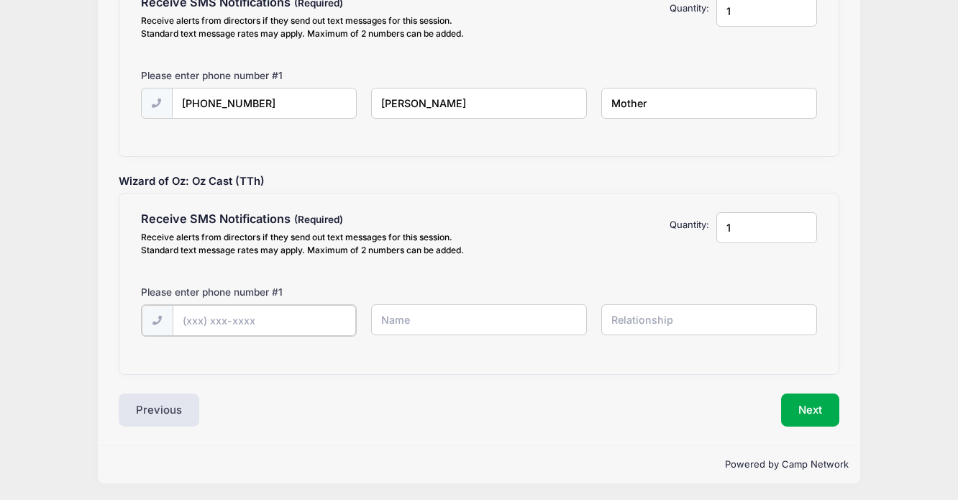
click at [0, 0] on input "text" at bounding box center [0, 0] width 0 height 0
type input "(913) 568-2263"
type input "Lisa Stites"
type input "Mother"
click at [841, 401] on div "Next" at bounding box center [663, 408] width 368 height 33
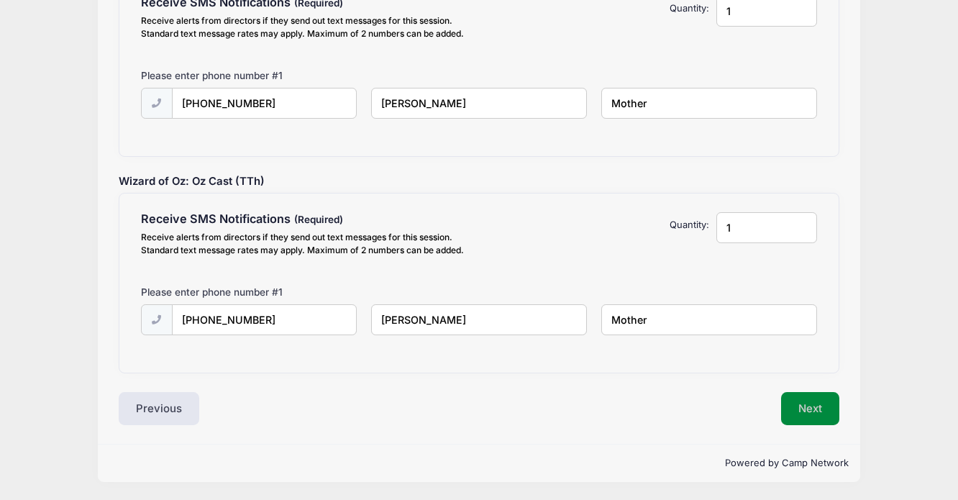
click at [815, 414] on button "Next" at bounding box center [810, 408] width 58 height 33
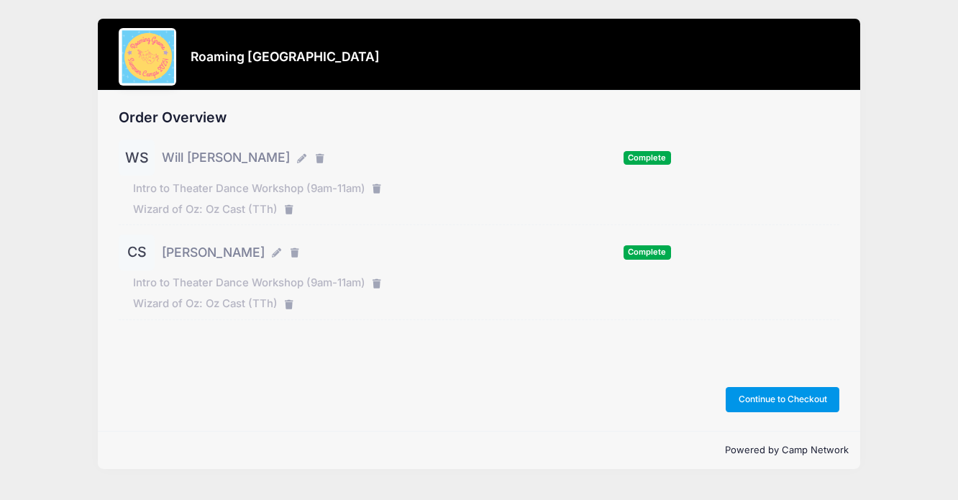
click at [797, 391] on button "Continue to Checkout" at bounding box center [783, 399] width 114 height 24
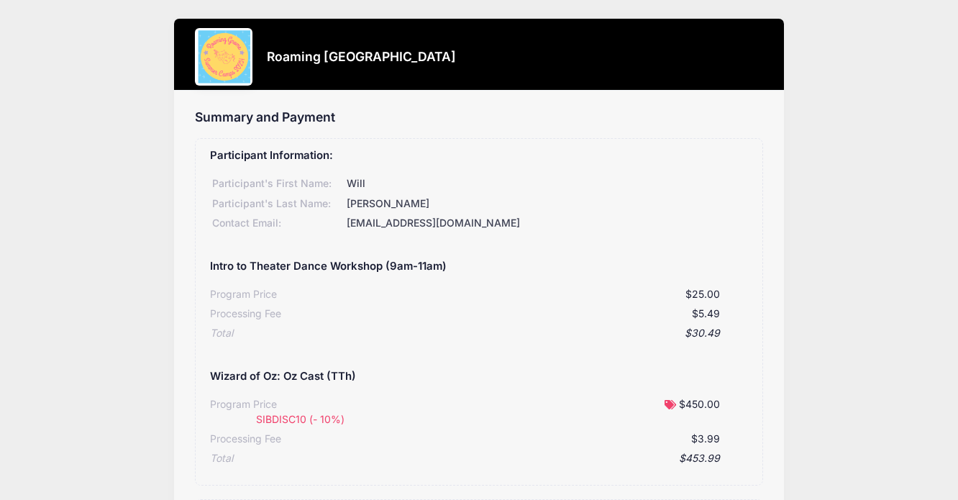
click at [620, 271] on div "Intro to Theater Dance Workshop (9am-11am)" at bounding box center [479, 266] width 539 height 33
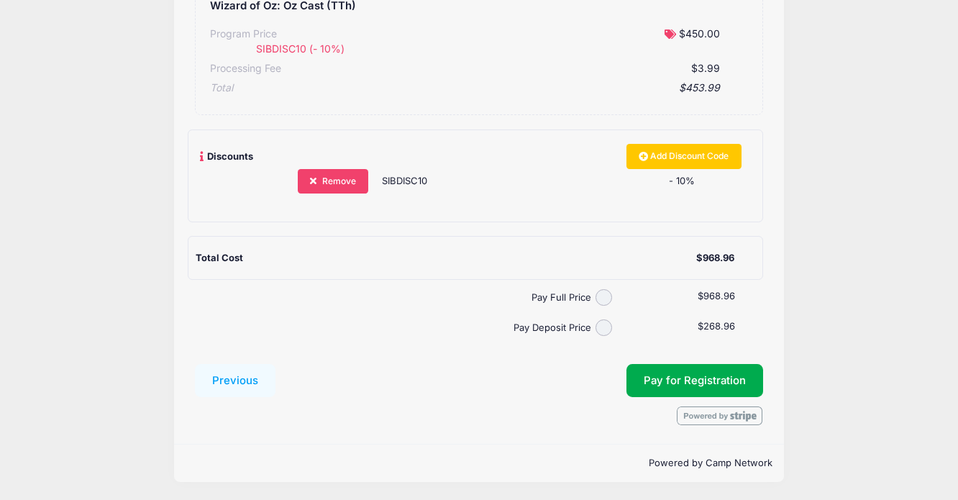
scroll to position [732, 0]
click at [604, 299] on input "Pay Full Price" at bounding box center [604, 297] width 17 height 17
radio input "true"
click at [702, 386] on button "Pay for Registration" at bounding box center [695, 380] width 137 height 33
